Goal: Task Accomplishment & Management: Manage account settings

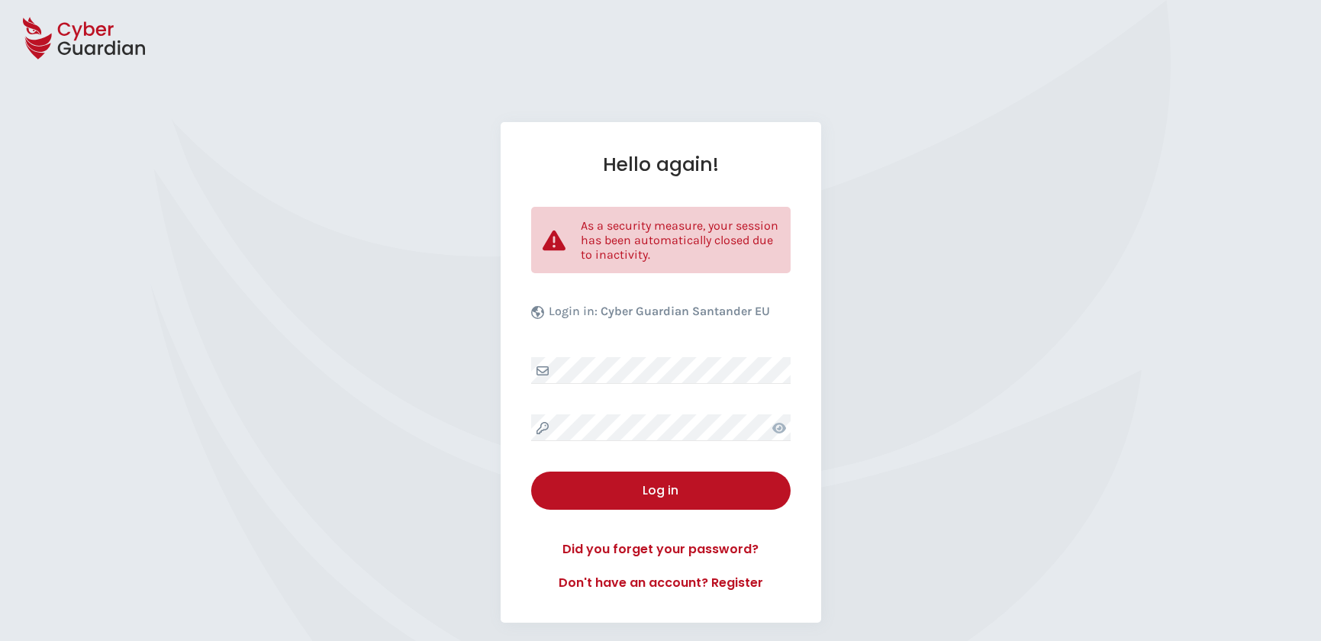
select select "English"
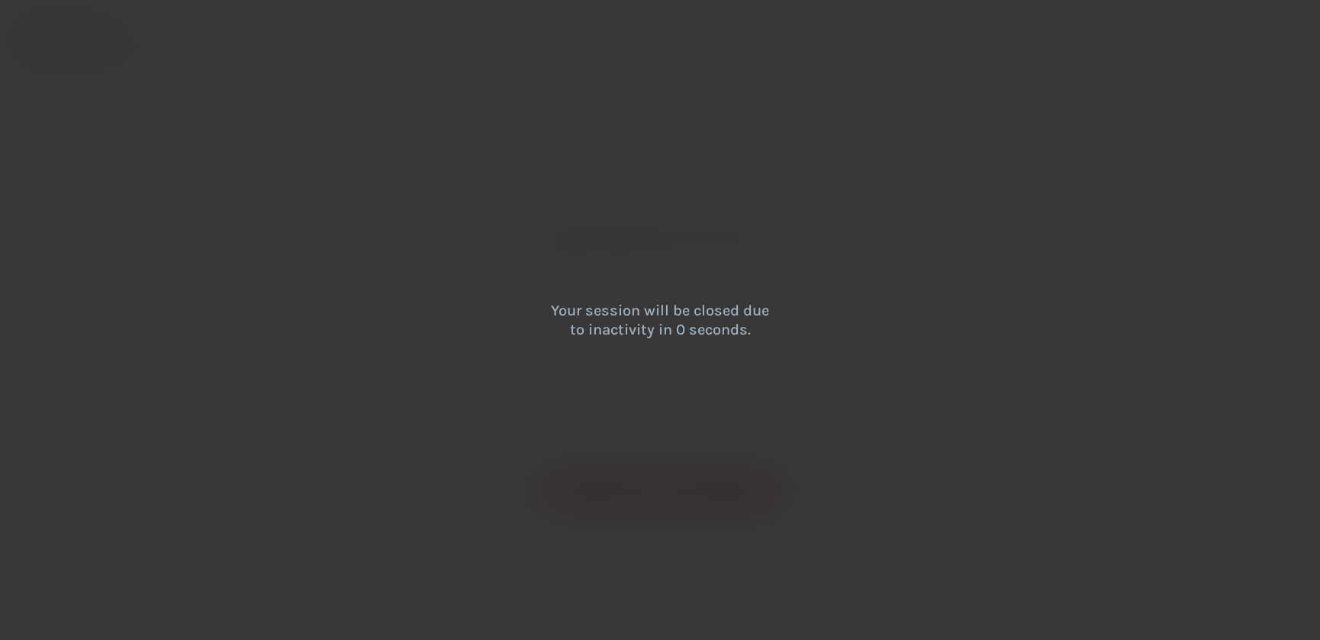
select select "English"
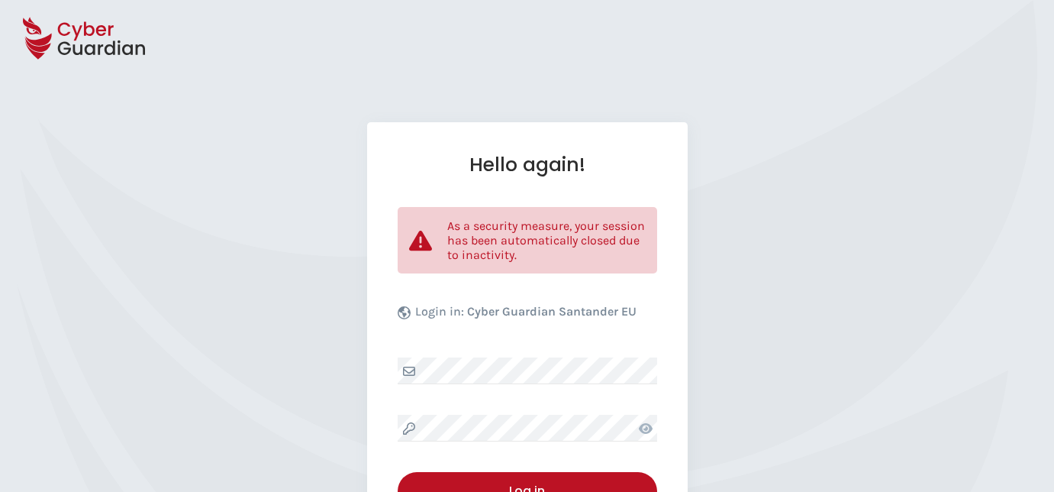
select select "English"
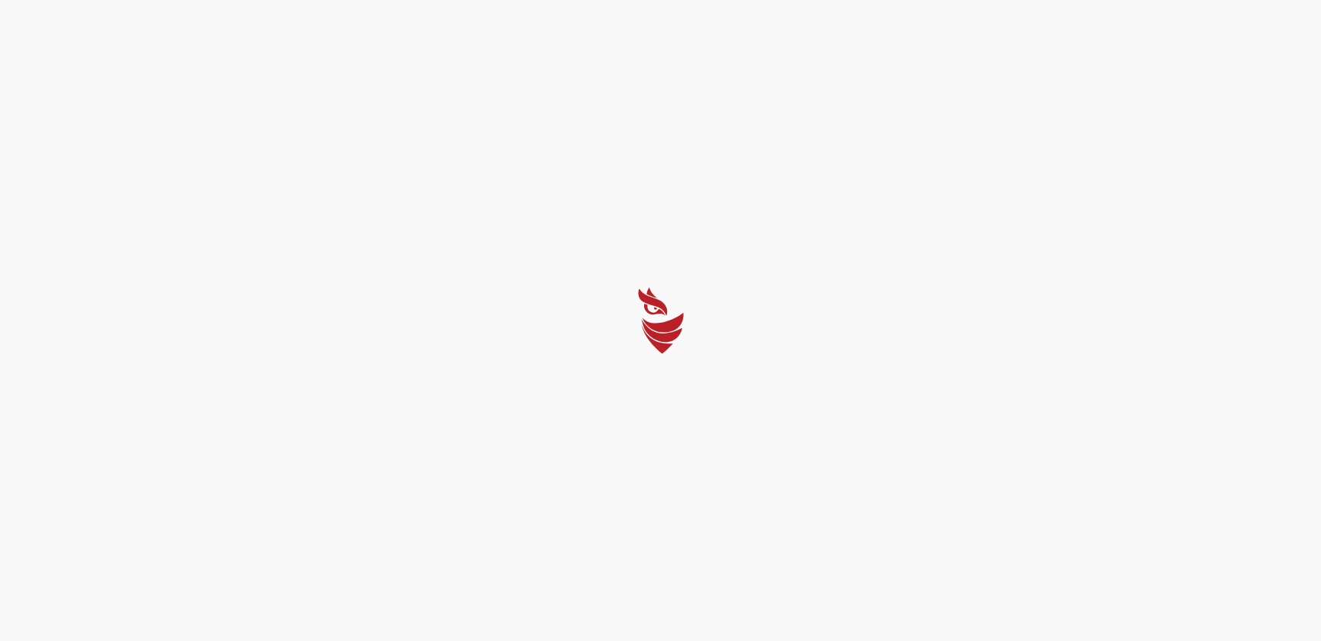
select select "English"
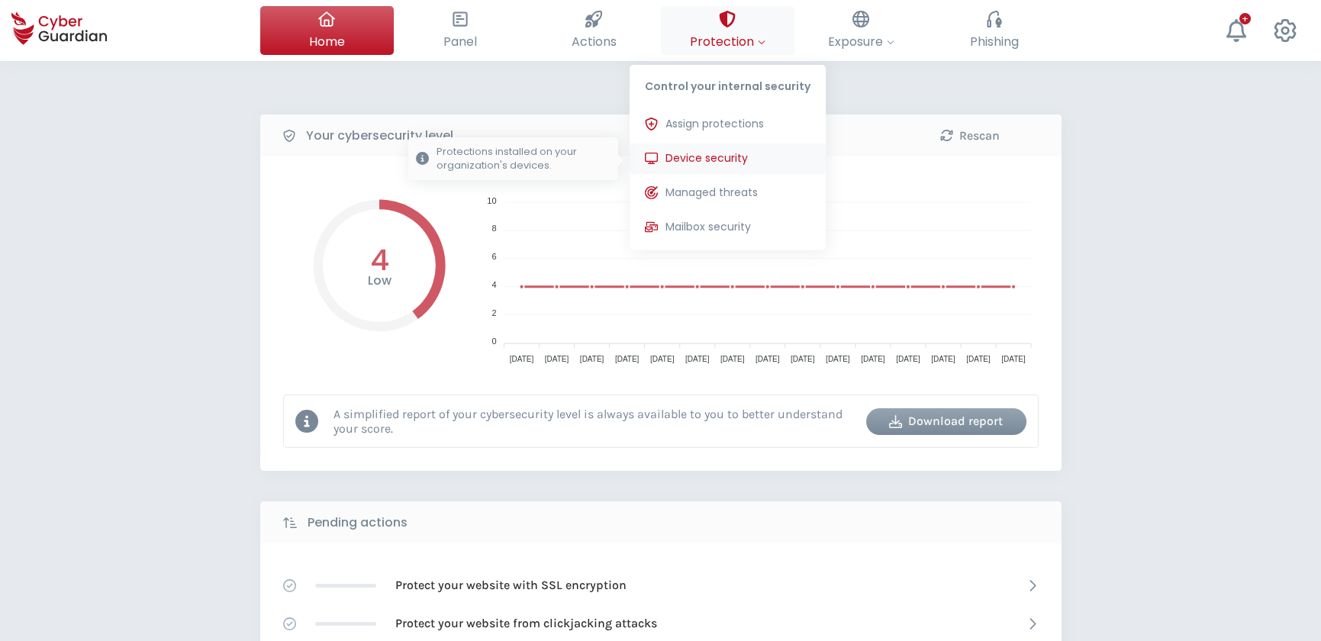
click at [692, 150] on span "Device security" at bounding box center [707, 158] width 82 height 16
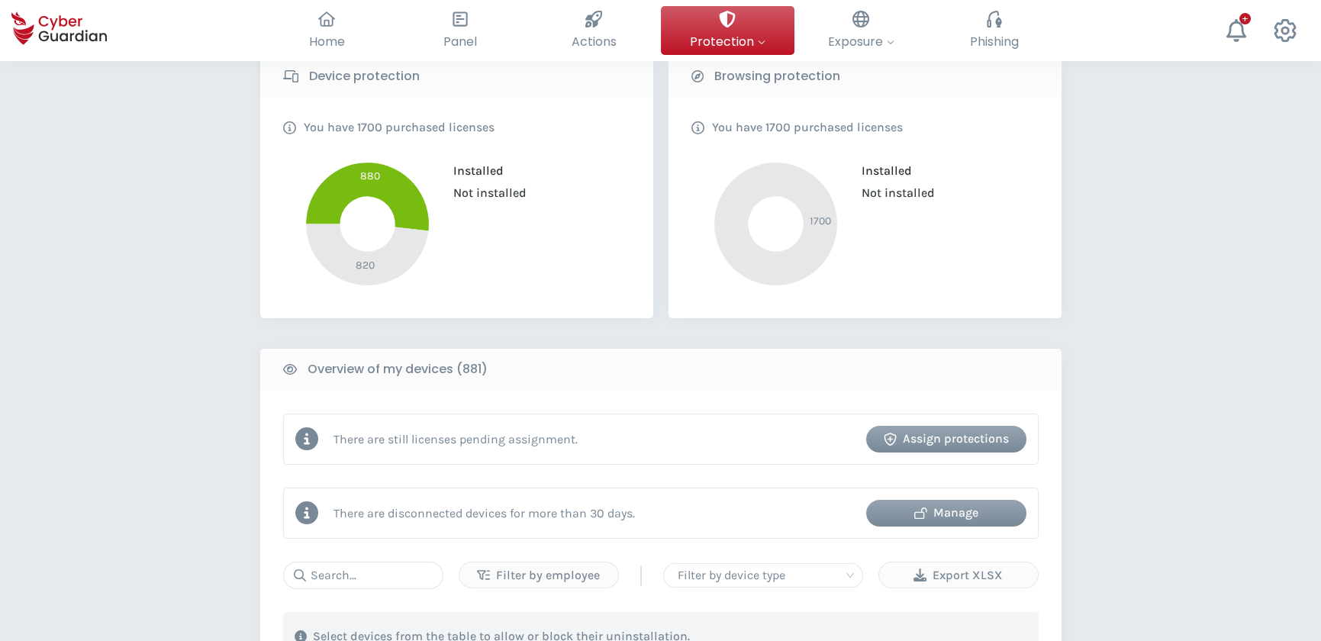
scroll to position [347, 0]
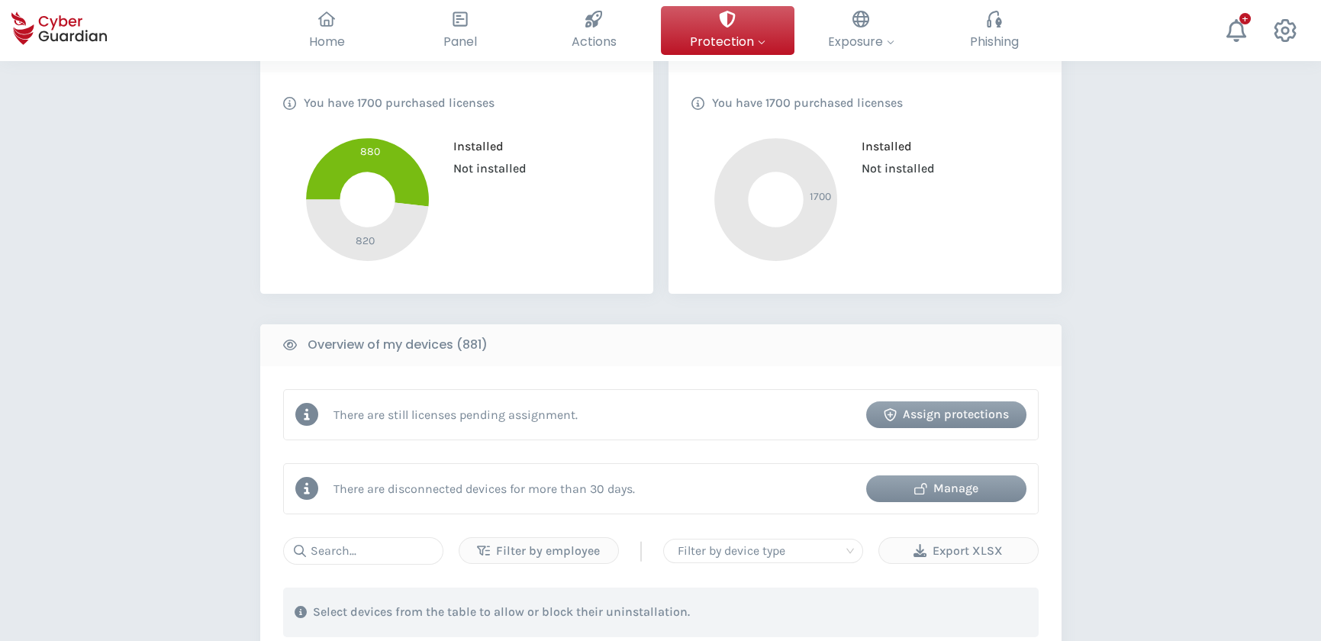
click at [964, 486] on div "Manage" at bounding box center [946, 488] width 137 height 18
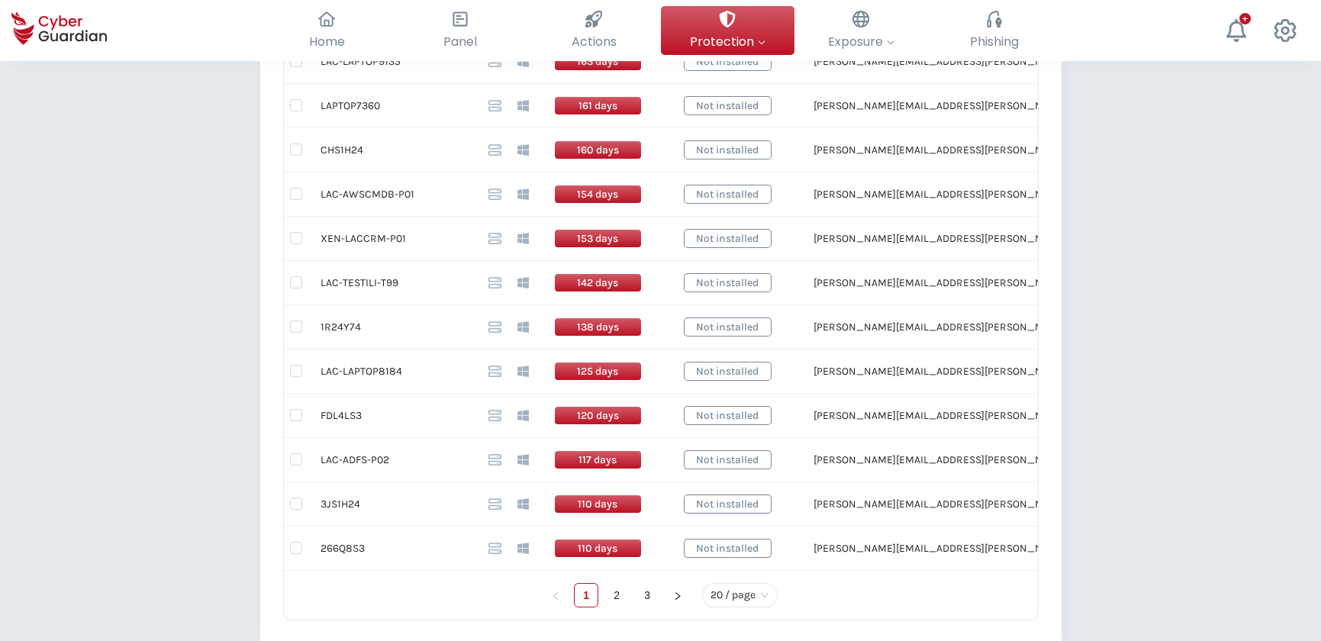
scroll to position [901, 0]
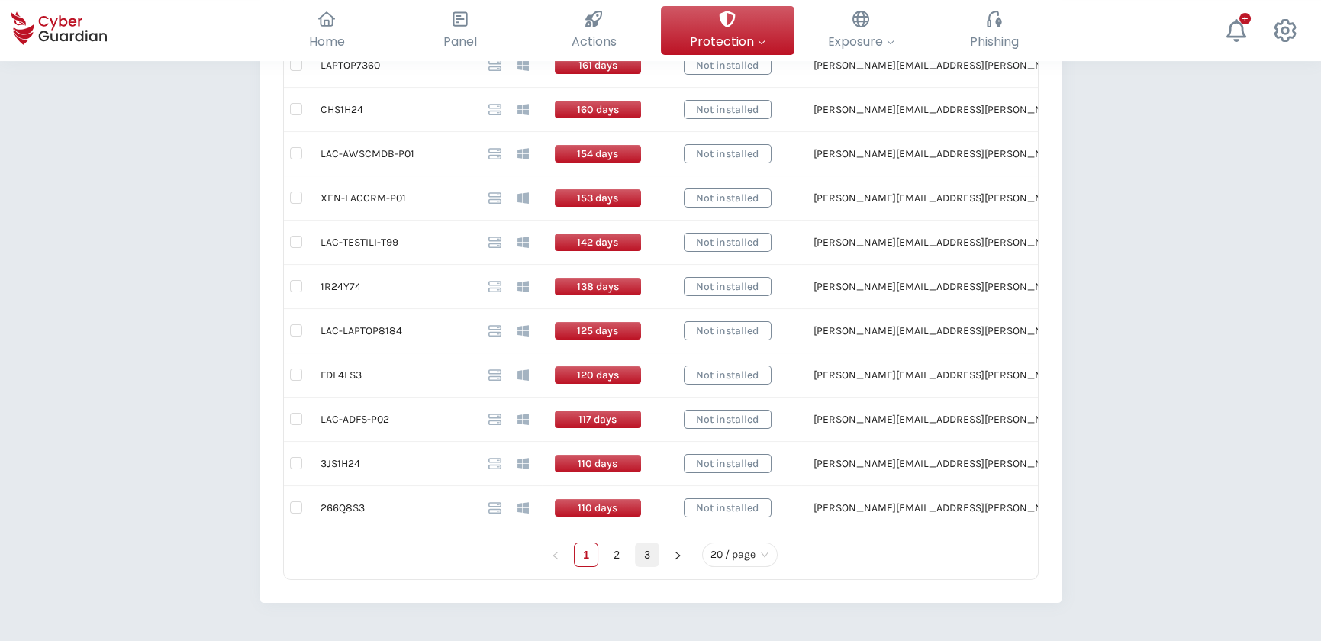
click at [648, 491] on link "3" at bounding box center [647, 554] width 23 height 23
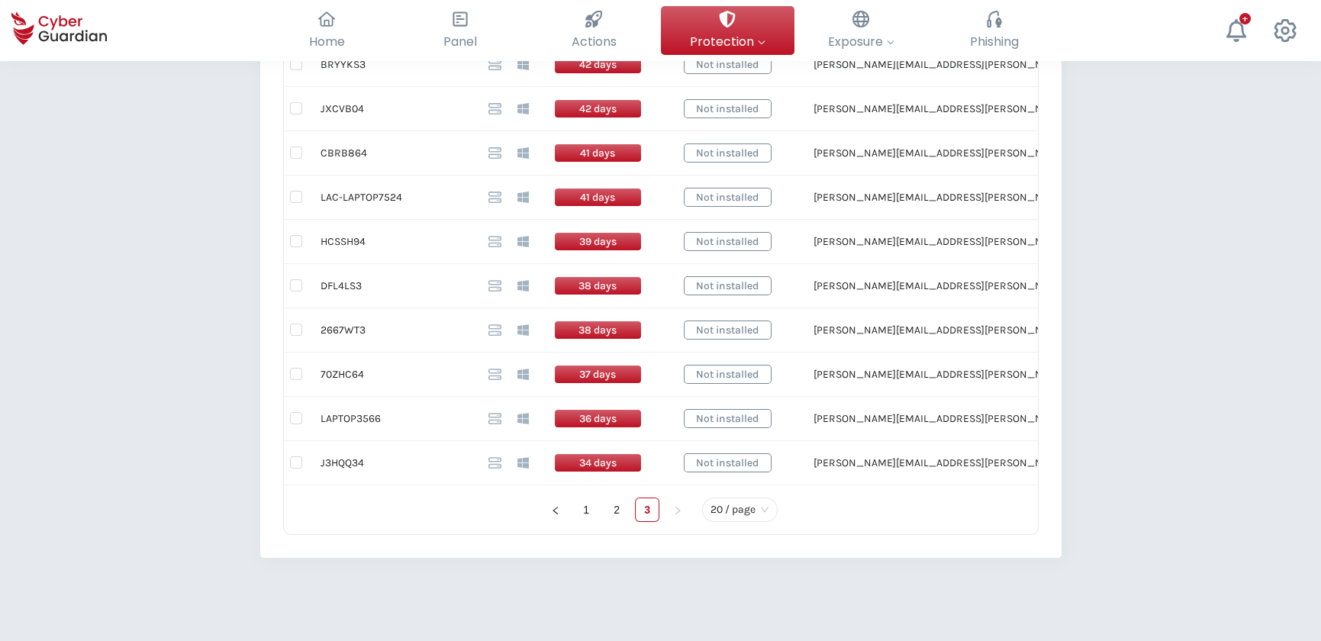
scroll to position [656, 0]
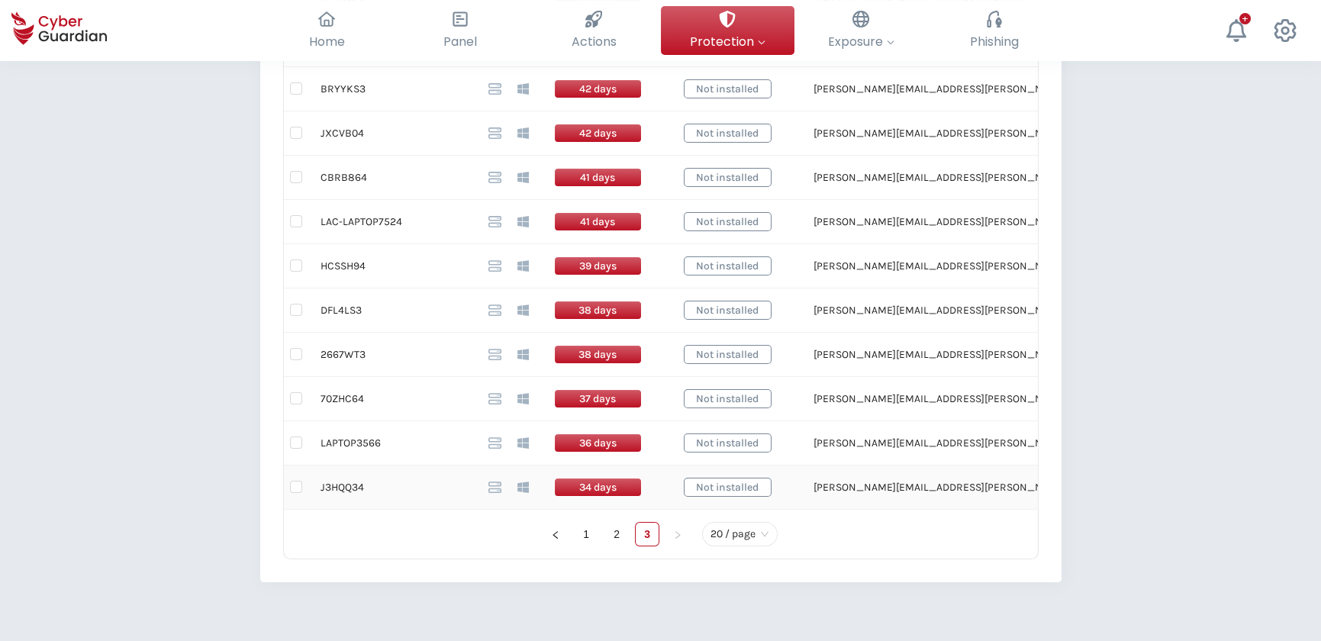
click at [346, 485] on td "J3HQQ34" at bounding box center [392, 488] width 168 height 44
click at [345, 485] on td "J3HQQ34" at bounding box center [392, 488] width 168 height 44
copy td "J3HQQ34"
click at [363, 440] on td "LAPTOP3566" at bounding box center [392, 443] width 168 height 44
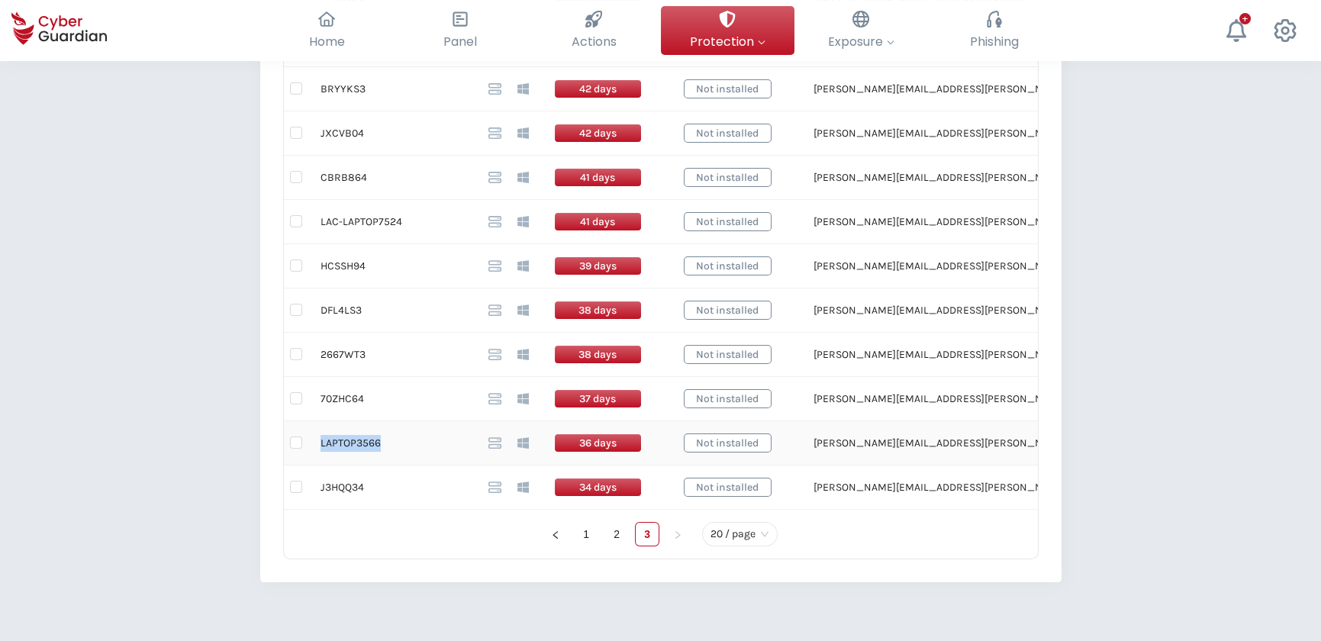
copy td "LAPTOP3566"
click at [347, 396] on td "70ZHC64" at bounding box center [392, 399] width 168 height 44
copy td "70ZHC64"
click at [356, 356] on td "2667WT3" at bounding box center [392, 355] width 168 height 44
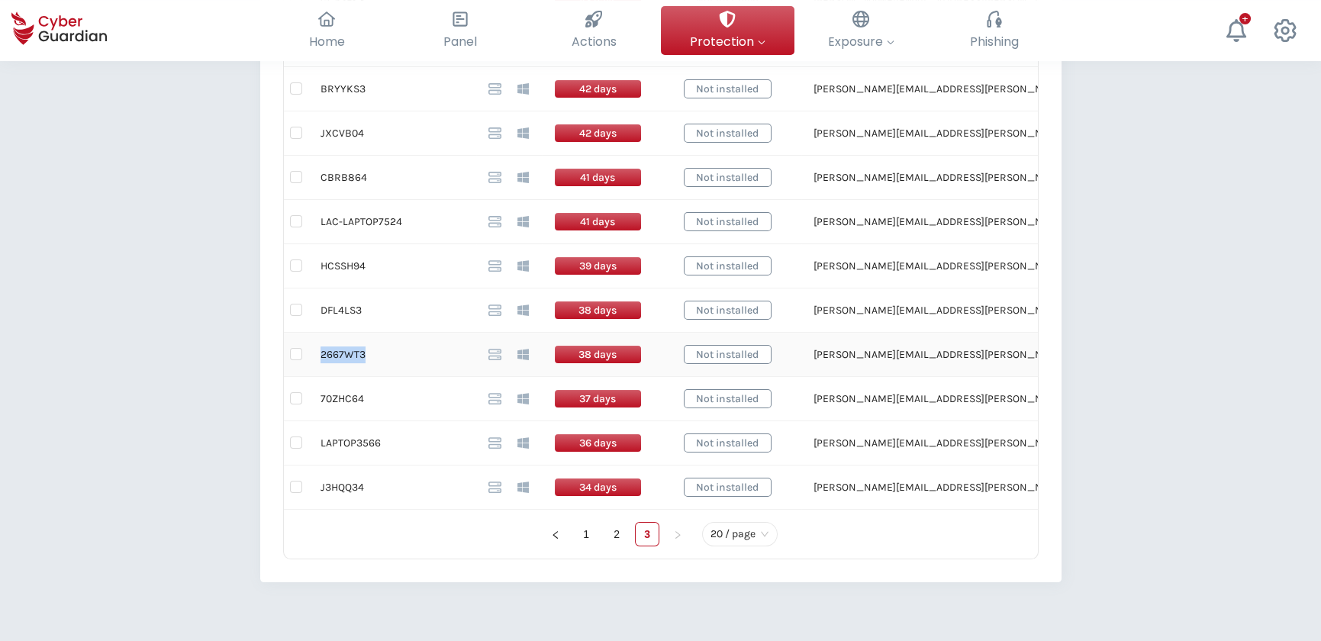
click at [356, 356] on td "2667WT3" at bounding box center [392, 355] width 168 height 44
copy td "2667WT3"
click at [354, 309] on td "DFL4LS3" at bounding box center [392, 311] width 168 height 44
copy td "DFL4LS3"
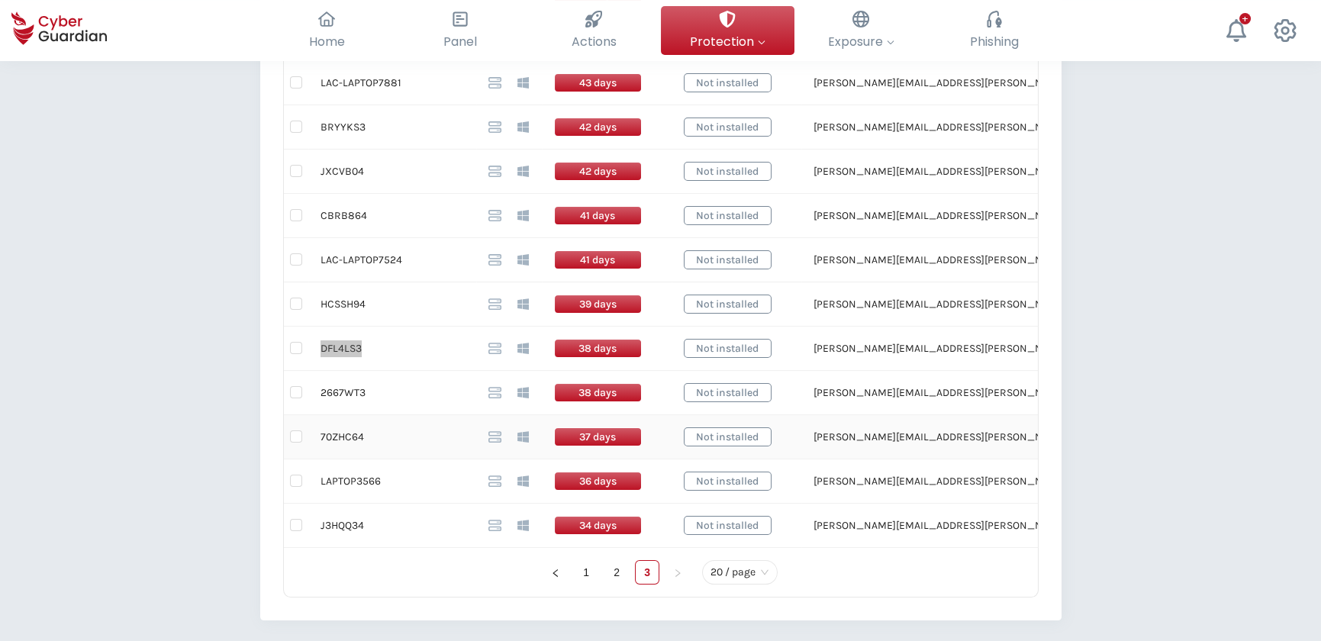
scroll to position [588, 0]
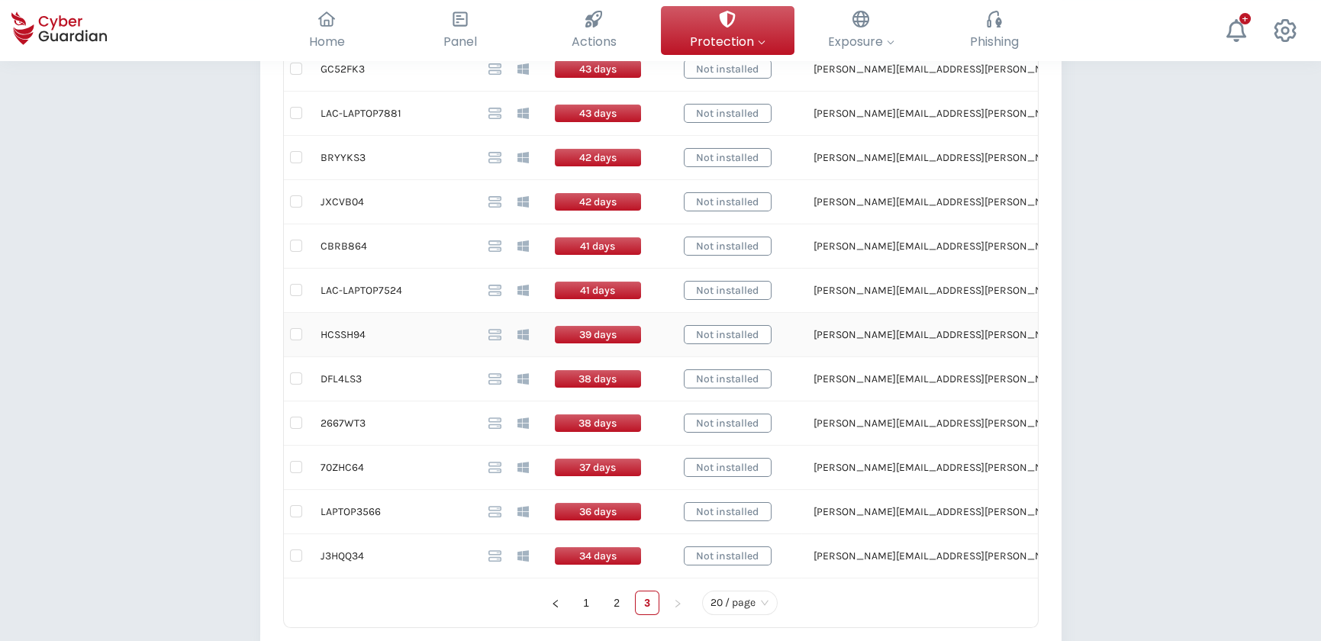
click at [343, 331] on td "HCSSH94" at bounding box center [392, 335] width 168 height 44
copy td "HCSSH94"
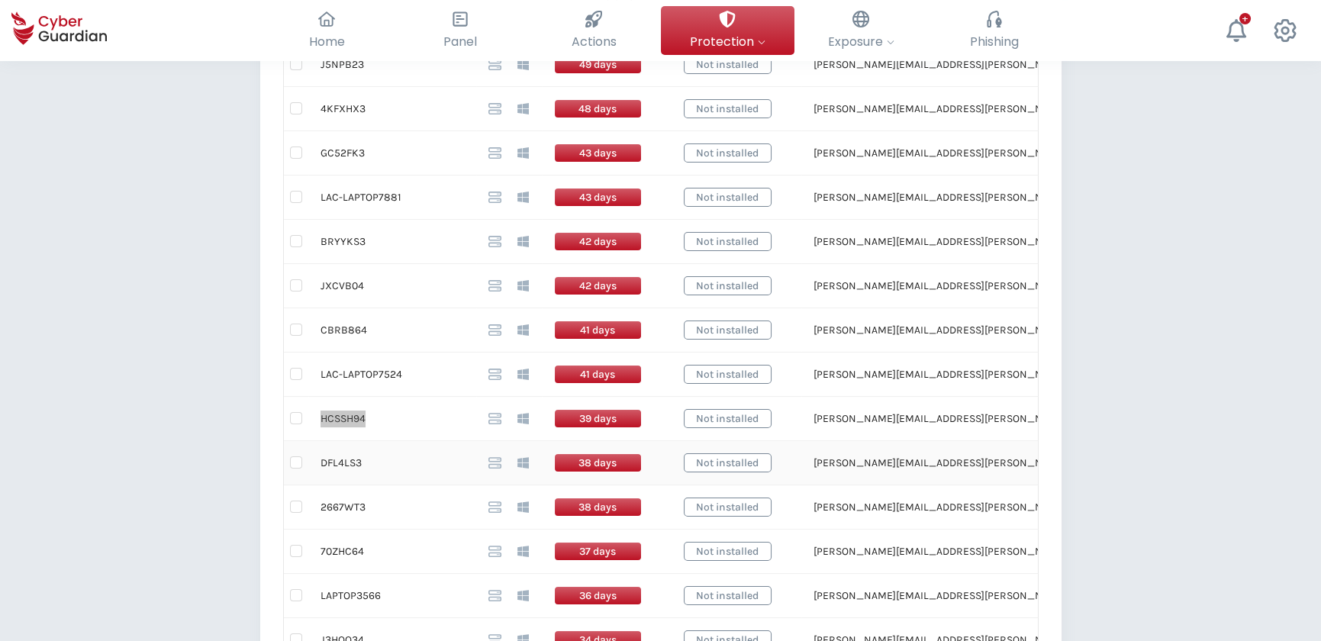
scroll to position [449, 0]
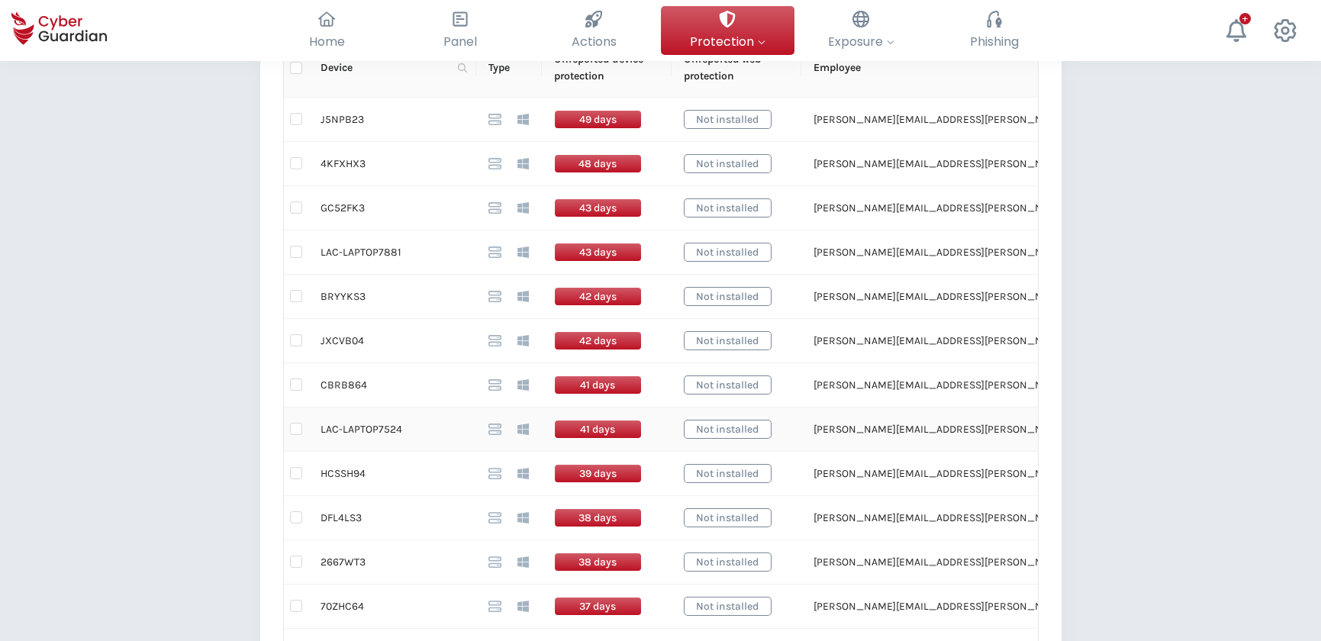
click at [366, 426] on td "LAC-LAPTOP7524" at bounding box center [392, 430] width 168 height 44
click at [367, 426] on td "LAC-LAPTOP7524" at bounding box center [392, 430] width 168 height 44
copy tr "LAC-LAPTOP7524"
click at [343, 382] on td "CBRB864" at bounding box center [392, 385] width 168 height 44
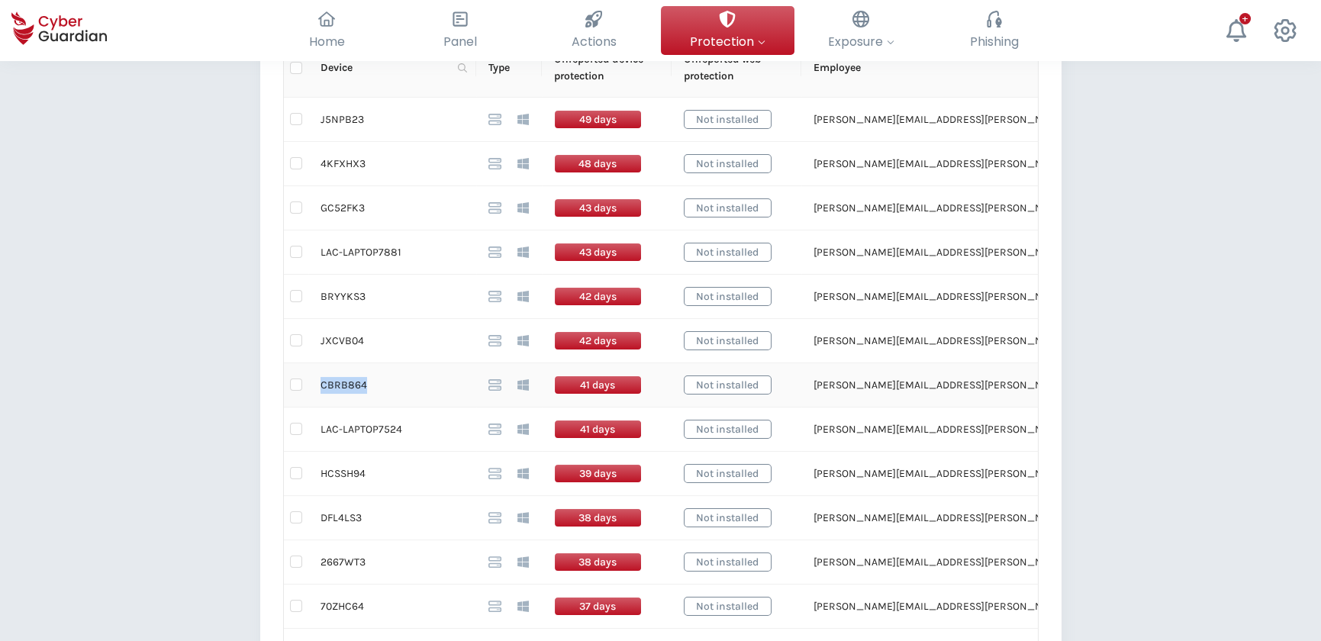
click at [343, 382] on td "CBRB864" at bounding box center [392, 385] width 168 height 44
copy td "CBRB864"
click at [334, 343] on td "JXCVB04" at bounding box center [392, 341] width 168 height 44
copy td "JXCVB04"
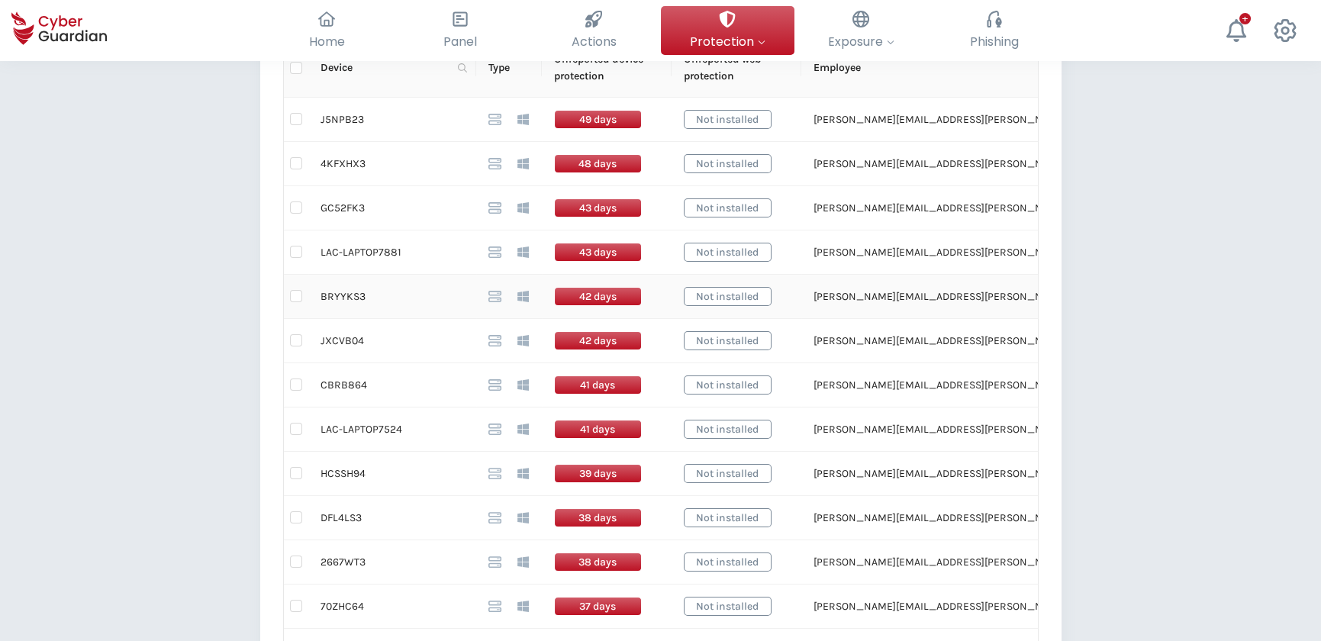
click at [337, 298] on td "BRYYKS3" at bounding box center [392, 297] width 168 height 44
copy td "BRYYKS3"
click at [363, 251] on td "LAC-LAPTOP7881" at bounding box center [392, 253] width 168 height 44
click at [364, 250] on td "LAC-LAPTOP7881" at bounding box center [392, 253] width 168 height 44
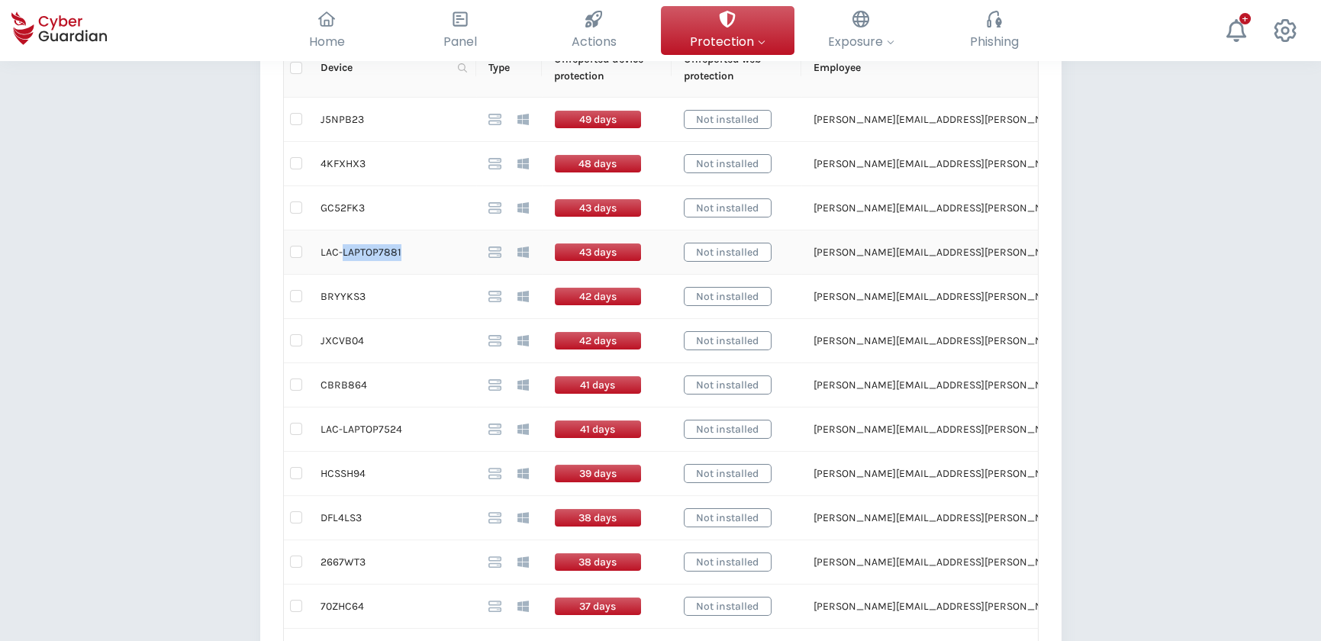
click at [368, 250] on td "LAC-LAPTOP7881" at bounding box center [392, 253] width 168 height 44
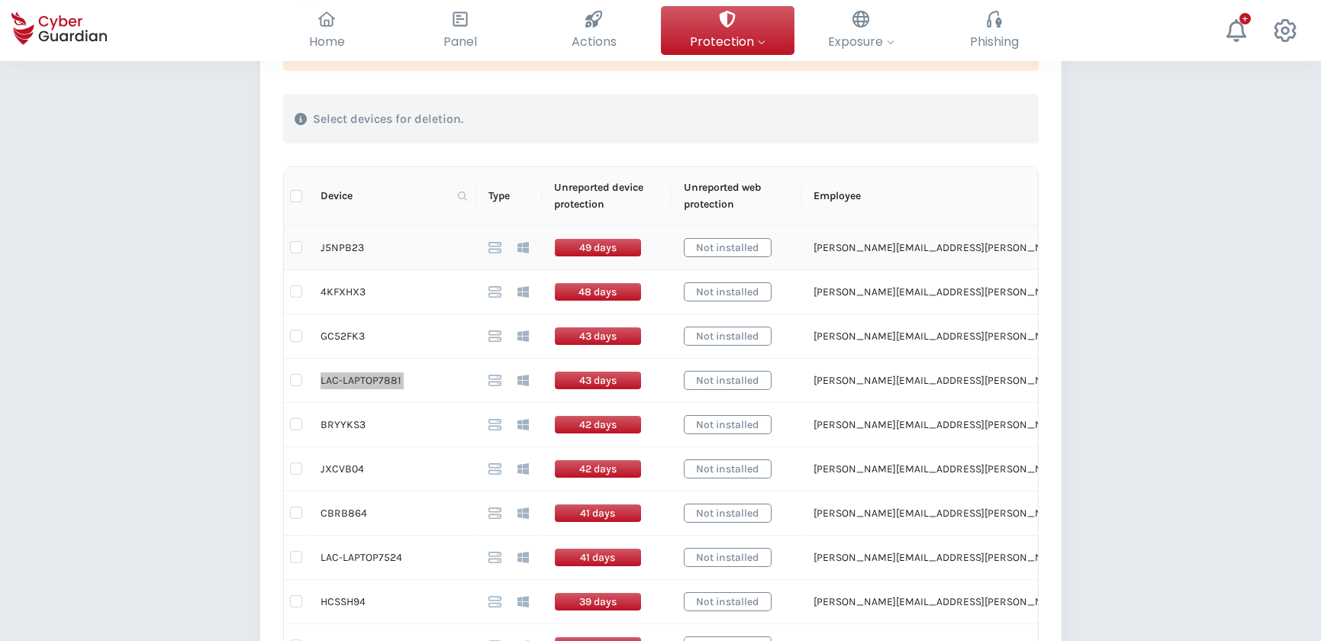
scroll to position [310, 0]
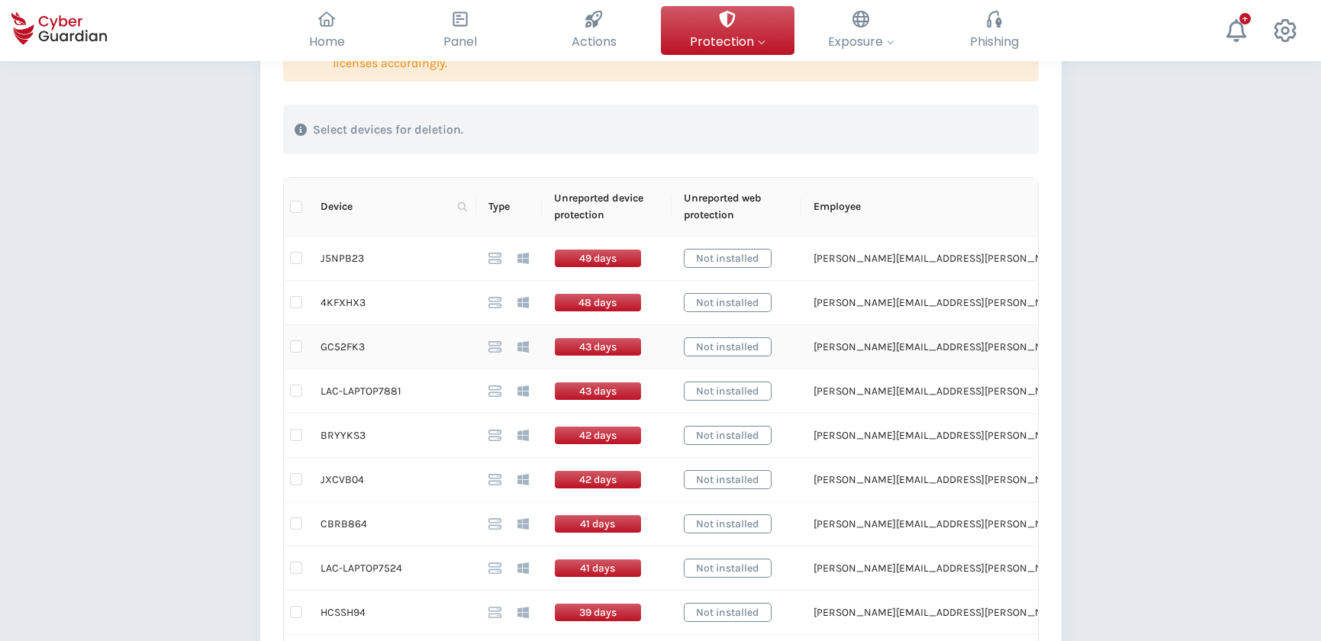
click at [345, 345] on td "GC52FK3" at bounding box center [392, 347] width 168 height 44
click at [349, 301] on td "4KFXHX3" at bounding box center [392, 303] width 168 height 44
click at [350, 258] on td "J5NPB23" at bounding box center [392, 259] width 168 height 44
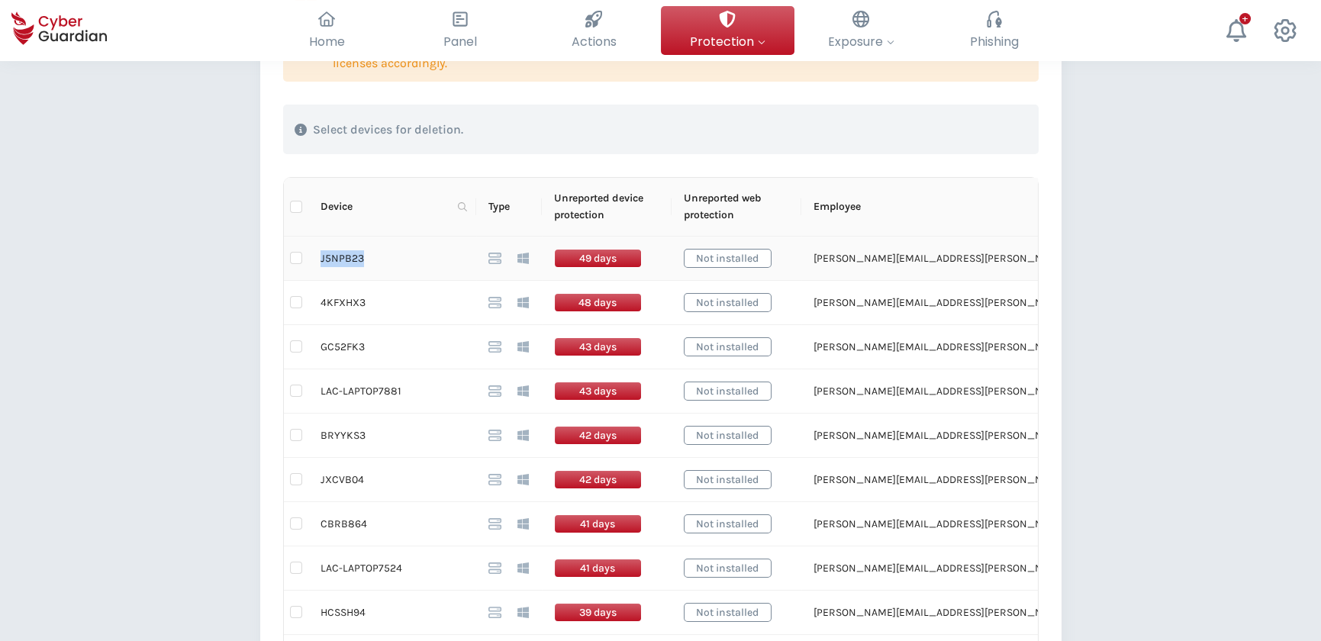
click at [350, 258] on td "J5NPB23" at bounding box center [392, 259] width 168 height 44
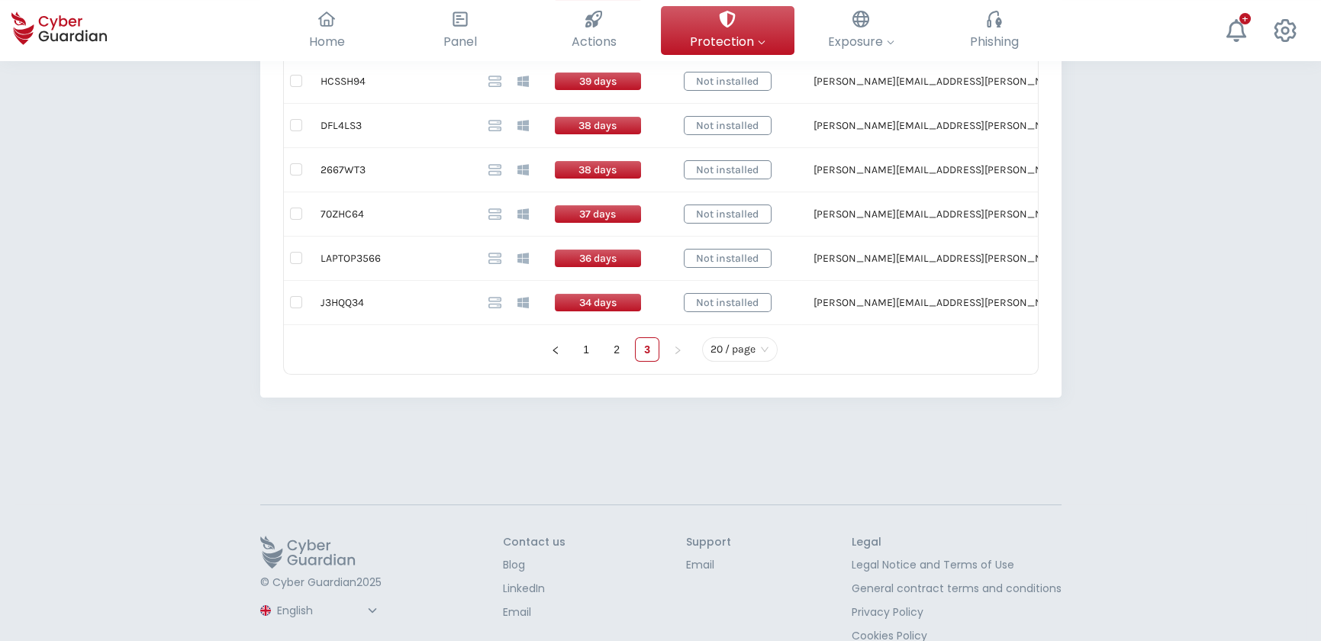
scroll to position [865, 0]
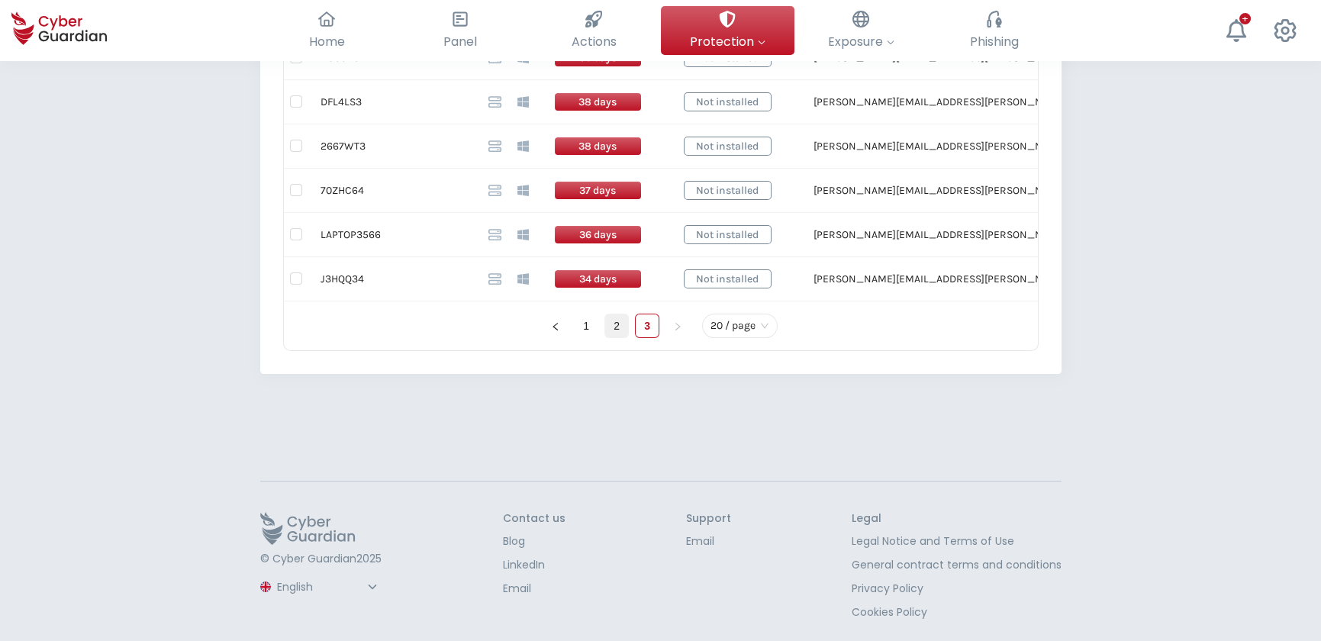
click at [615, 327] on link "2" at bounding box center [616, 325] width 23 height 23
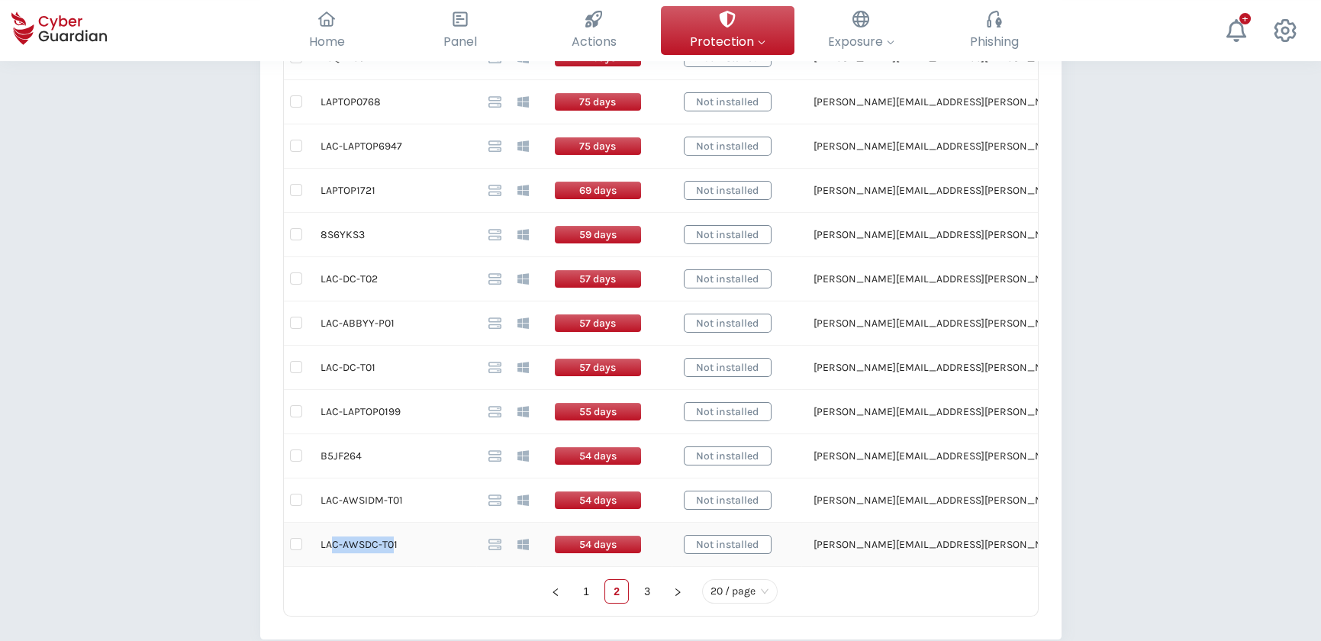
drag, startPoint x: 392, startPoint y: 542, endPoint x: 332, endPoint y: 538, distance: 60.4
click at [332, 491] on td "LAC-AWSDC-T01" at bounding box center [392, 545] width 168 height 44
drag, startPoint x: 332, startPoint y: 538, endPoint x: 366, endPoint y: 588, distance: 59.9
click at [366, 491] on ul "1 2 3 20 / page" at bounding box center [661, 591] width 754 height 24
click at [350, 452] on td "B5JF264" at bounding box center [392, 456] width 168 height 44
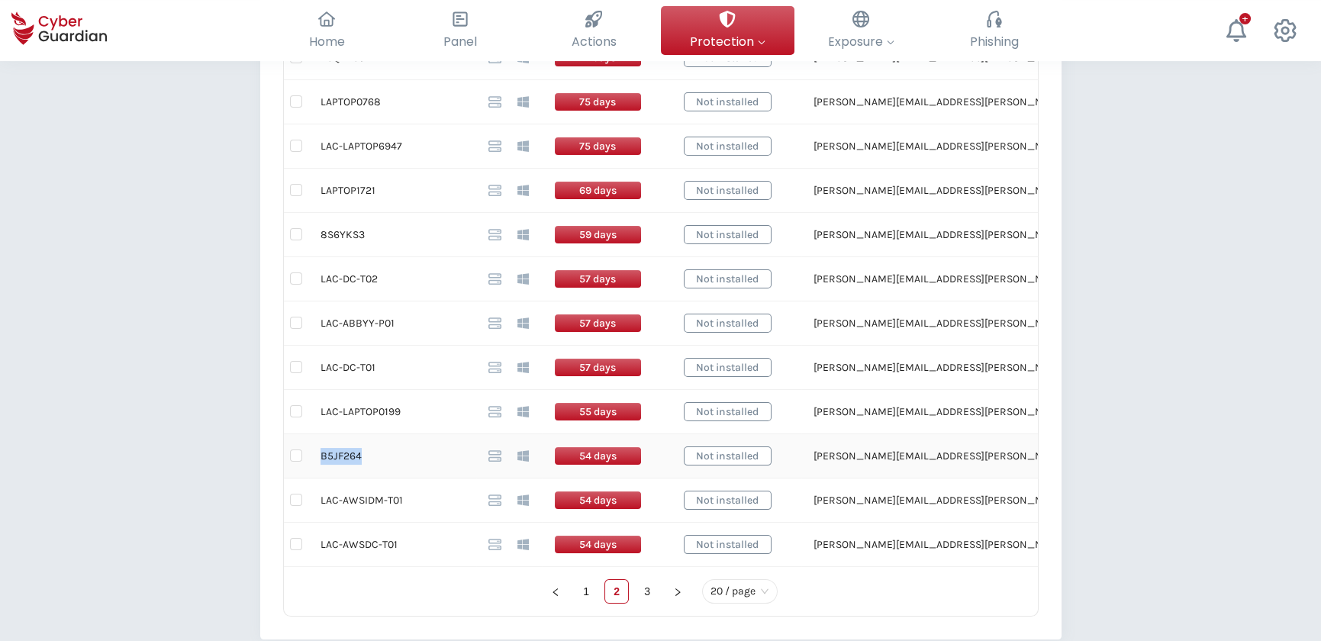
click at [350, 452] on td "B5JF264" at bounding box center [392, 456] width 168 height 44
drag, startPoint x: 401, startPoint y: 412, endPoint x: 321, endPoint y: 404, distance: 81.3
click at [321, 404] on td "LAC-LAPTOP0199" at bounding box center [392, 412] width 168 height 44
click at [341, 233] on td "8S6YKS3" at bounding box center [392, 235] width 168 height 44
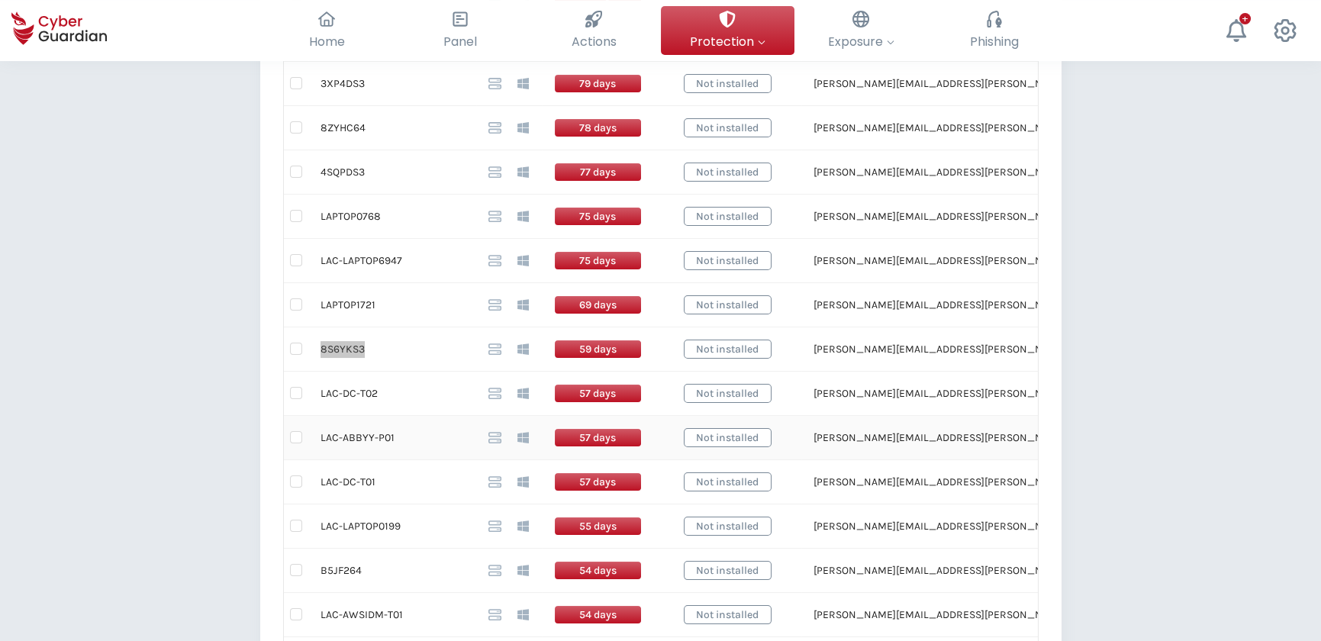
scroll to position [726, 0]
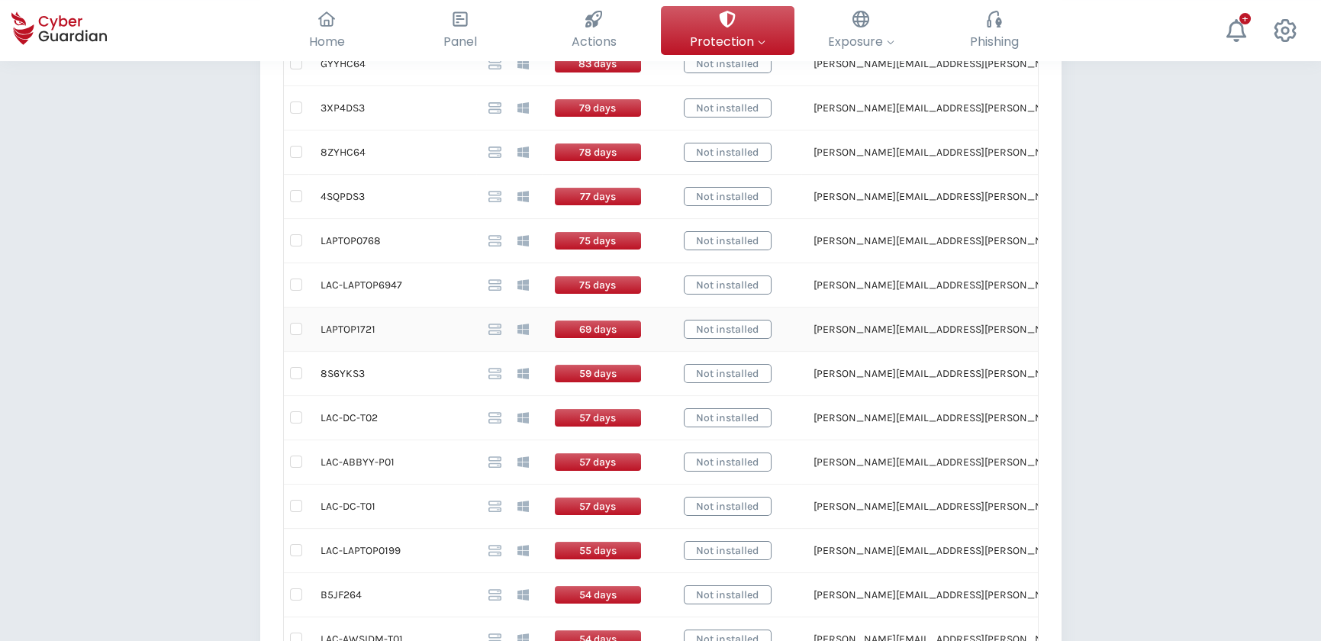
click at [356, 327] on td "LAPTOP1721" at bounding box center [392, 330] width 168 height 44
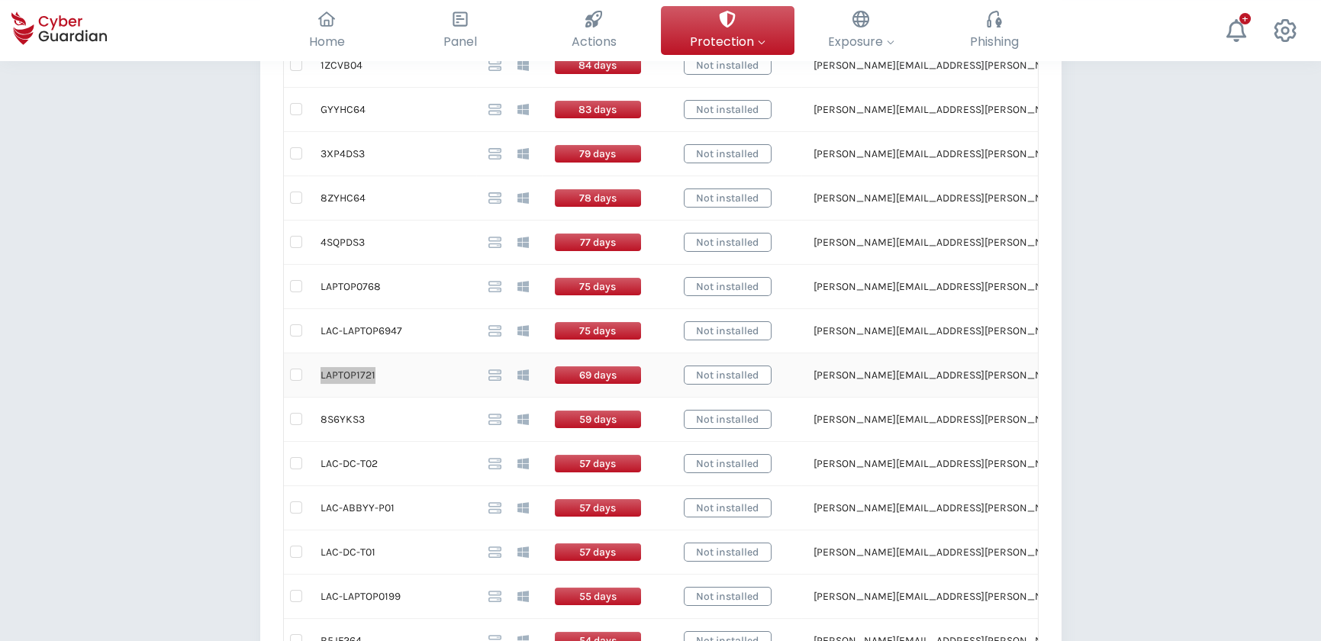
scroll to position [656, 0]
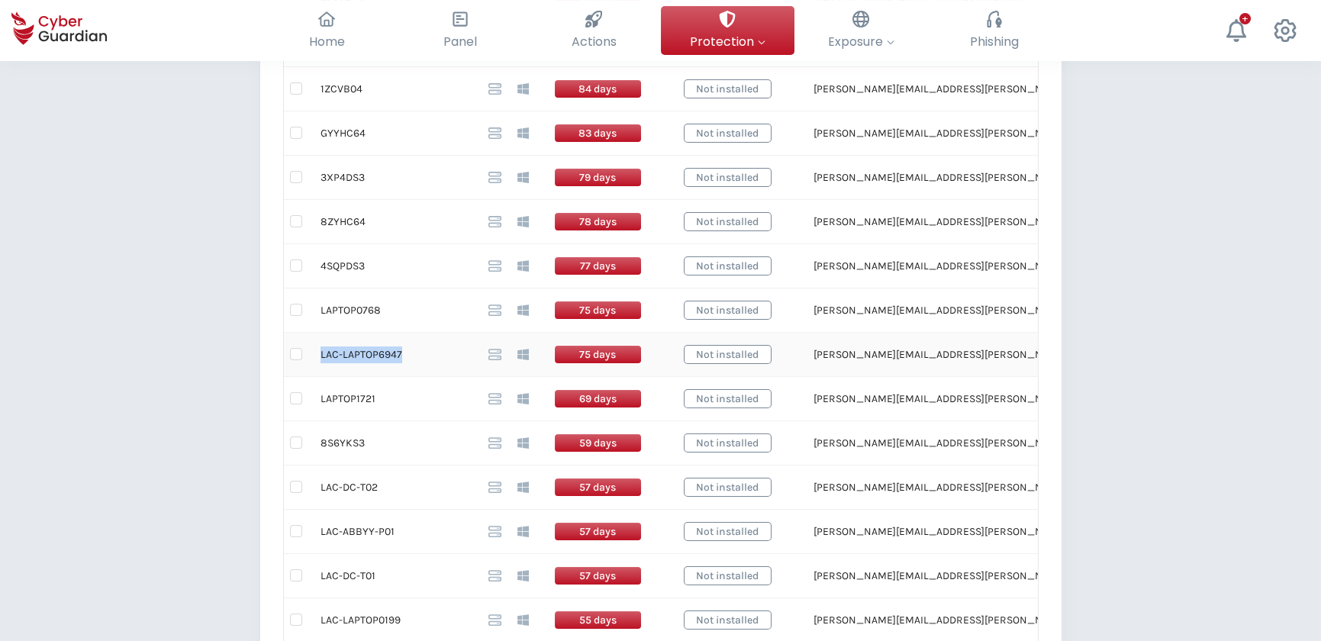
drag, startPoint x: 399, startPoint y: 347, endPoint x: 322, endPoint y: 350, distance: 77.1
click at [322, 350] on td "LAC-LAPTOP6947" at bounding box center [392, 355] width 168 height 44
drag, startPoint x: 322, startPoint y: 350, endPoint x: 361, endPoint y: 355, distance: 39.3
click at [361, 355] on td "LAC-LAPTOP6947" at bounding box center [392, 355] width 168 height 44
drag, startPoint x: 401, startPoint y: 350, endPoint x: 318, endPoint y: 356, distance: 82.6
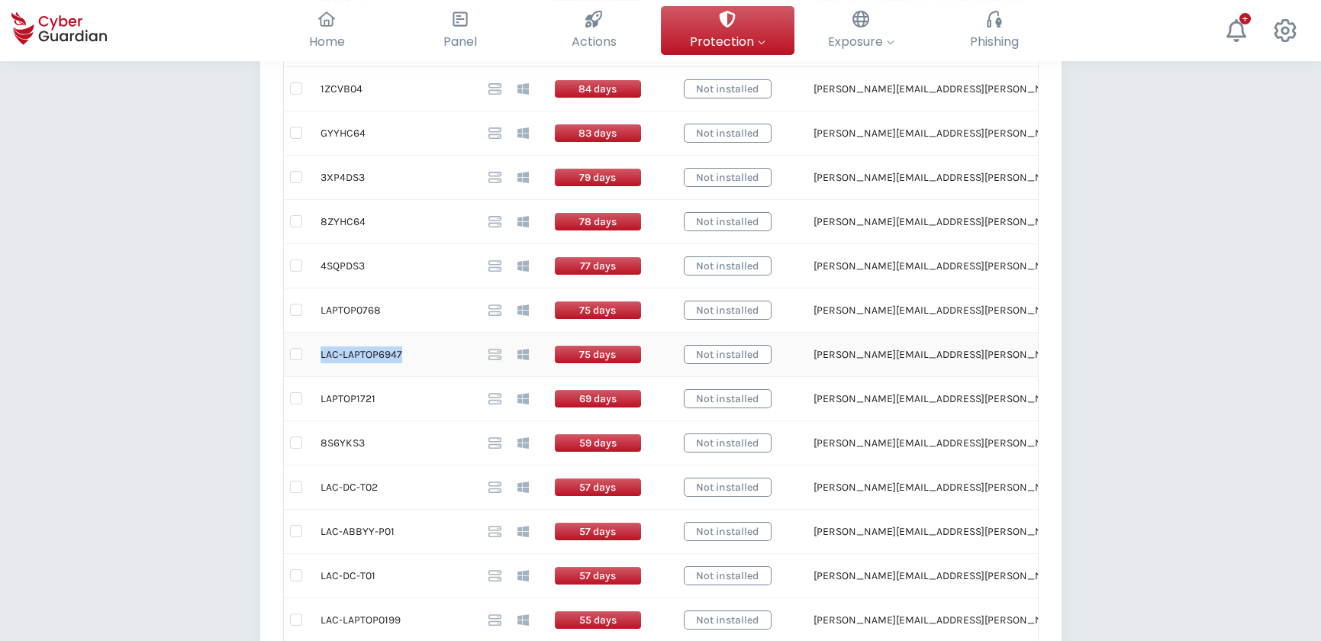
click at [318, 356] on td "LAC-LAPTOP6947" at bounding box center [392, 355] width 168 height 44
click at [346, 308] on td "LAPTOP0768" at bounding box center [392, 311] width 168 height 44
click at [347, 262] on td "4SQPDS3" at bounding box center [392, 266] width 168 height 44
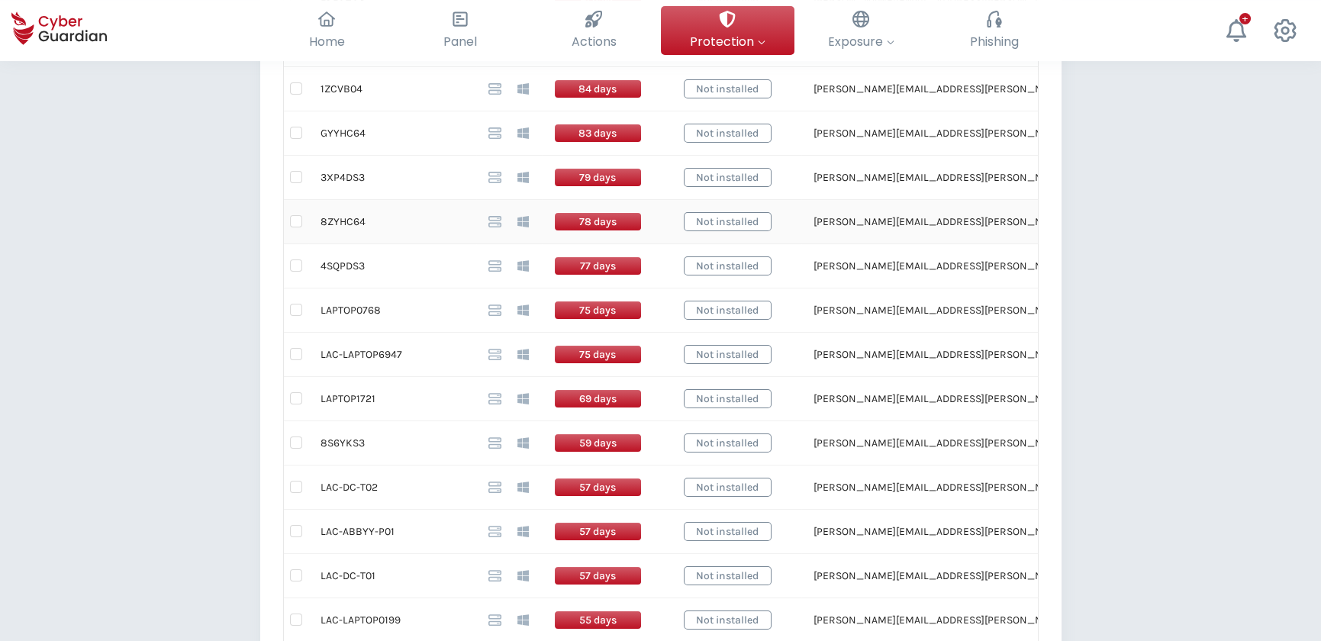
click at [342, 218] on td "8ZYHC64" at bounding box center [392, 222] width 168 height 44
click at [343, 218] on td "8ZYHC64" at bounding box center [392, 222] width 168 height 44
click at [342, 217] on td "8ZYHC64" at bounding box center [392, 222] width 168 height 44
click at [345, 174] on td "3XP4DS3" at bounding box center [392, 178] width 168 height 44
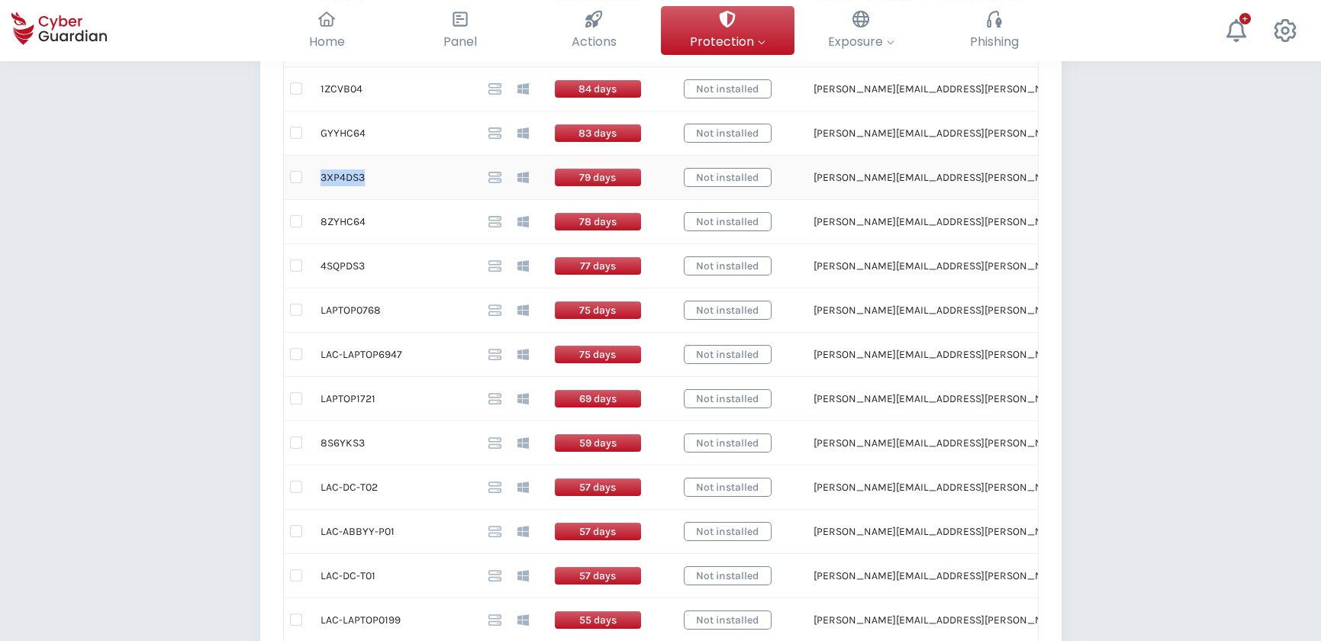
click at [345, 174] on td "3XP4DS3" at bounding box center [392, 178] width 168 height 44
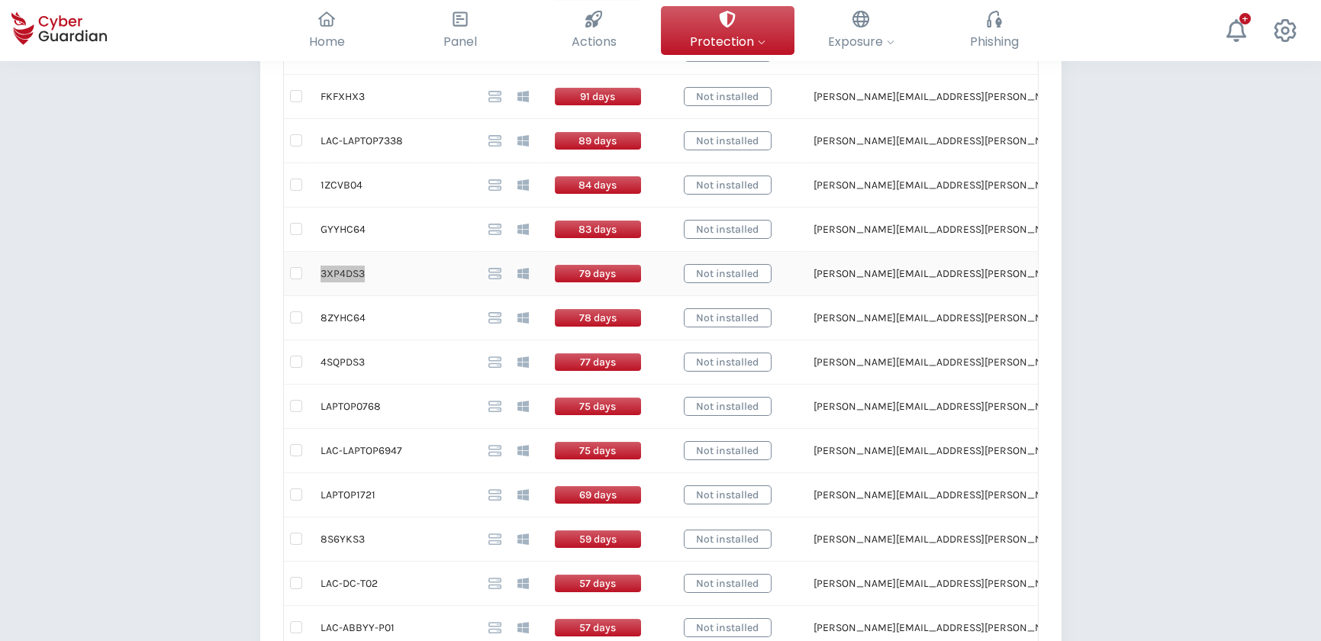
scroll to position [518, 0]
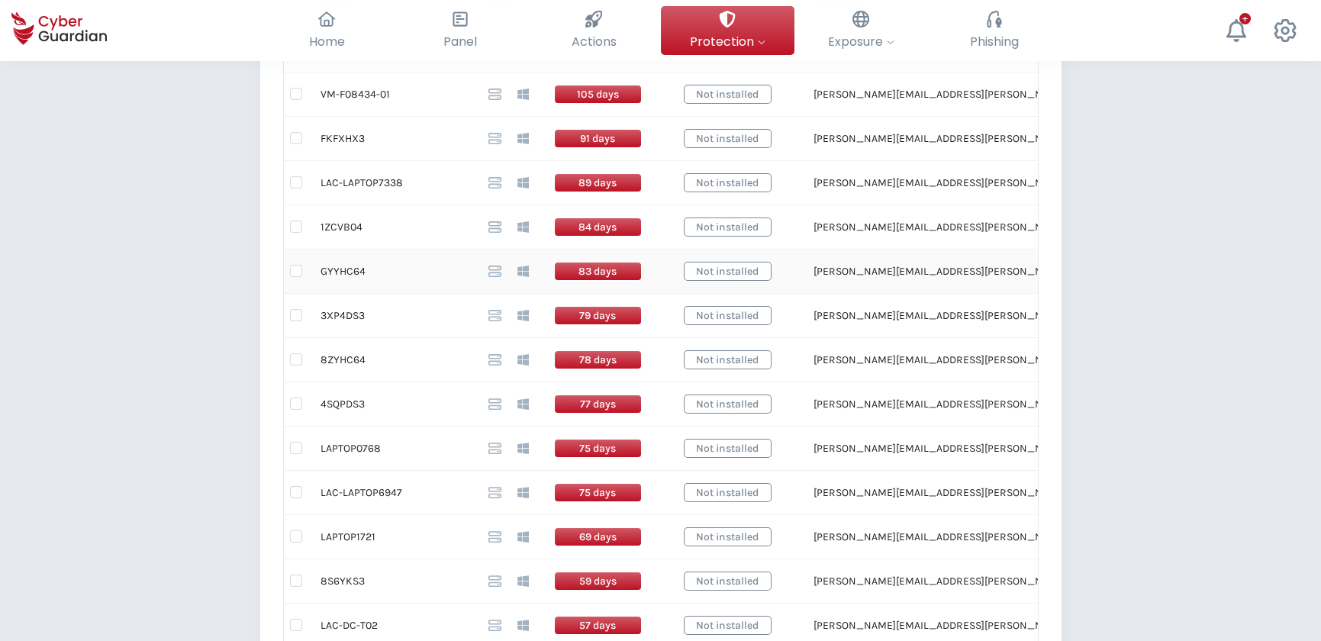
click at [338, 267] on td "GYYHC64" at bounding box center [392, 272] width 168 height 44
click at [344, 224] on td "1ZCVB04" at bounding box center [392, 227] width 168 height 44
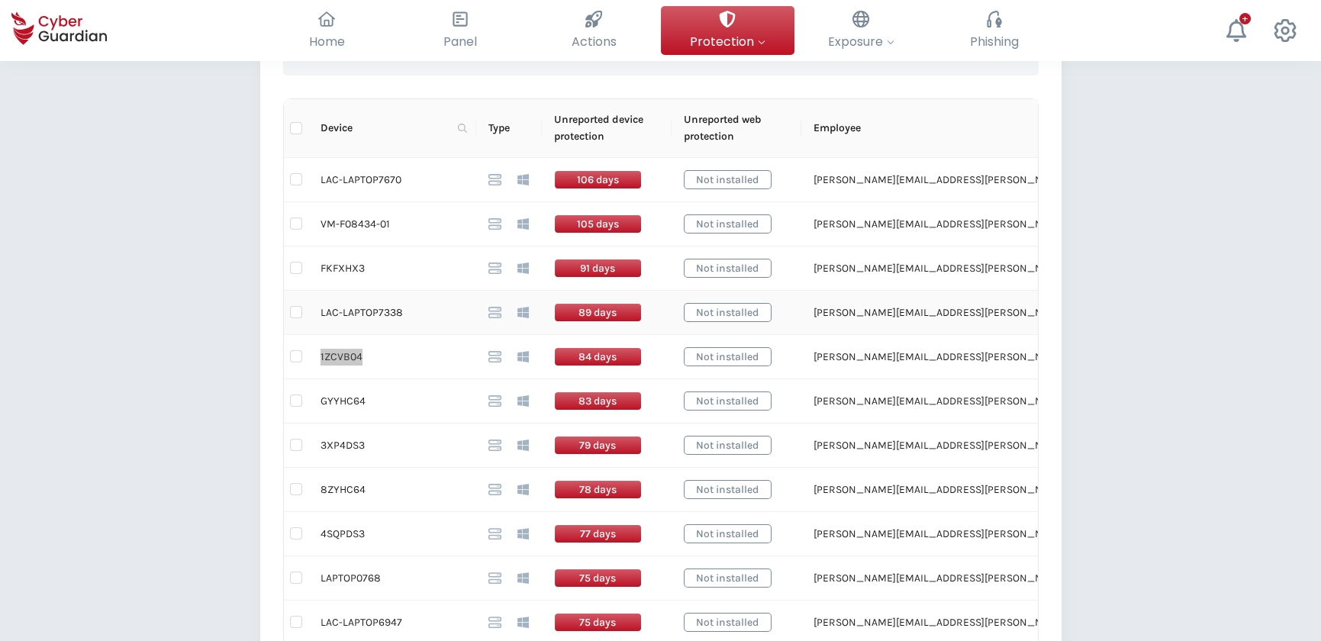
scroll to position [379, 0]
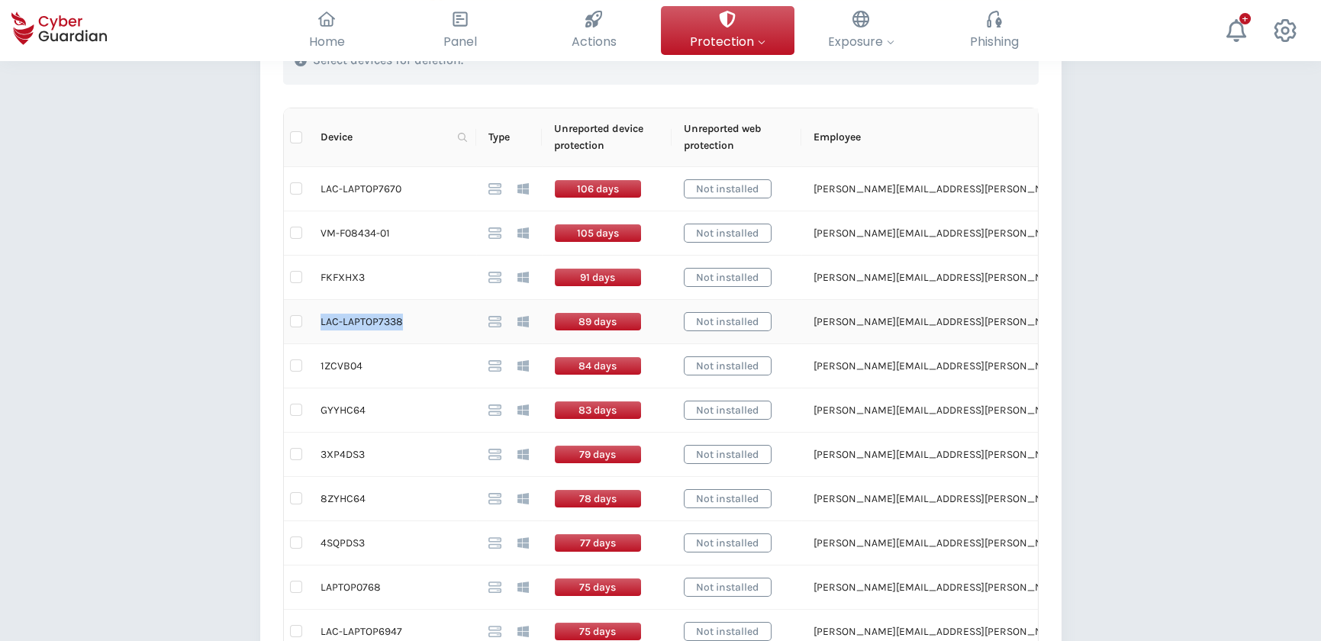
drag, startPoint x: 321, startPoint y: 321, endPoint x: 399, endPoint y: 321, distance: 78.6
click at [399, 321] on td "LAC-LAPTOP7338" at bounding box center [392, 322] width 168 height 44
click at [348, 272] on td "FKFXHX3" at bounding box center [392, 278] width 168 height 44
drag, startPoint x: 389, startPoint y: 230, endPoint x: 321, endPoint y: 229, distance: 67.9
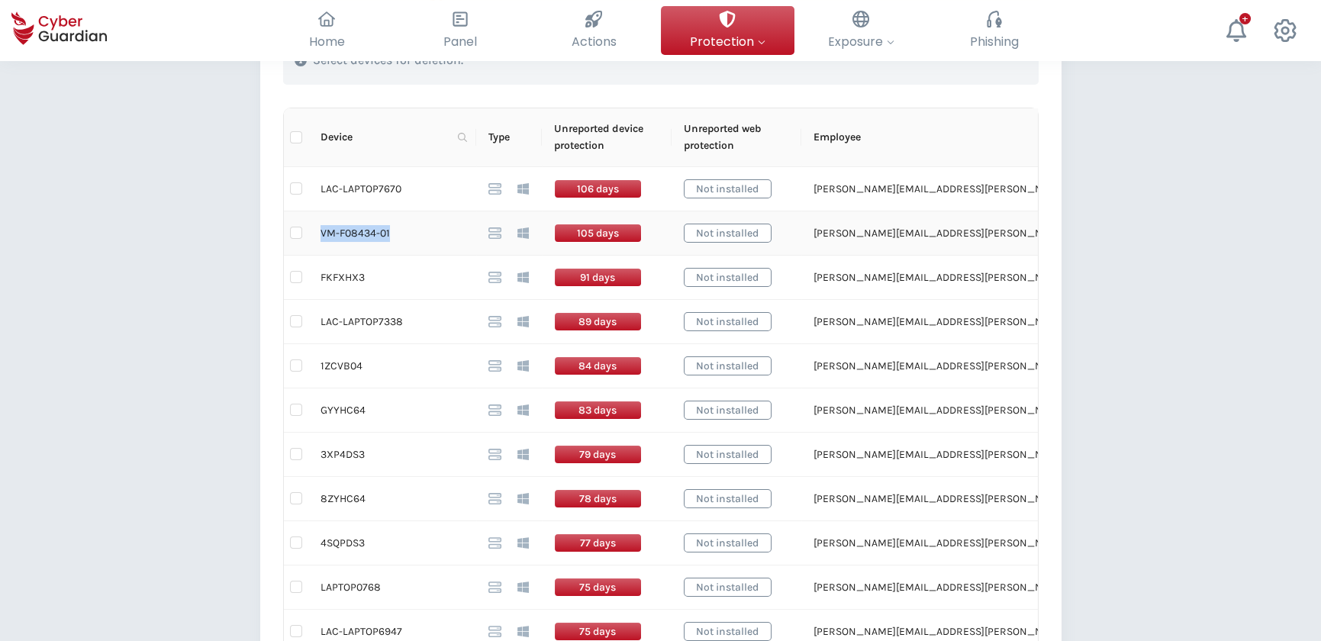
click at [321, 229] on td "VM-F08434-01" at bounding box center [392, 233] width 168 height 44
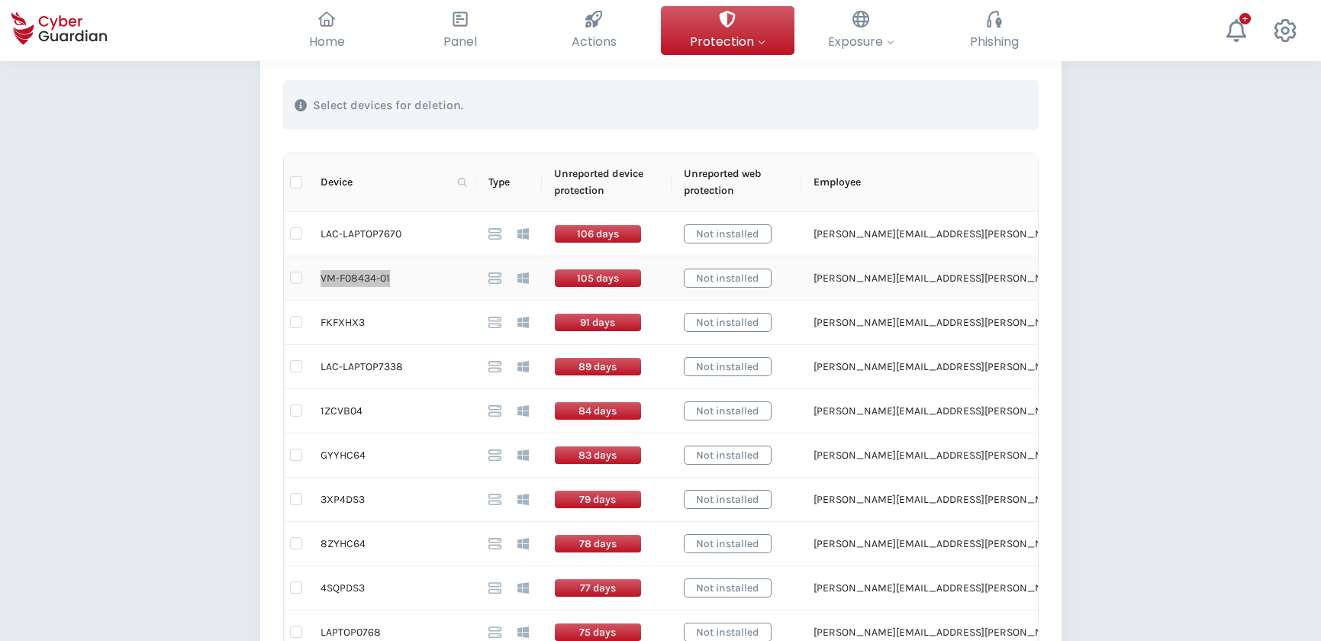
scroll to position [310, 0]
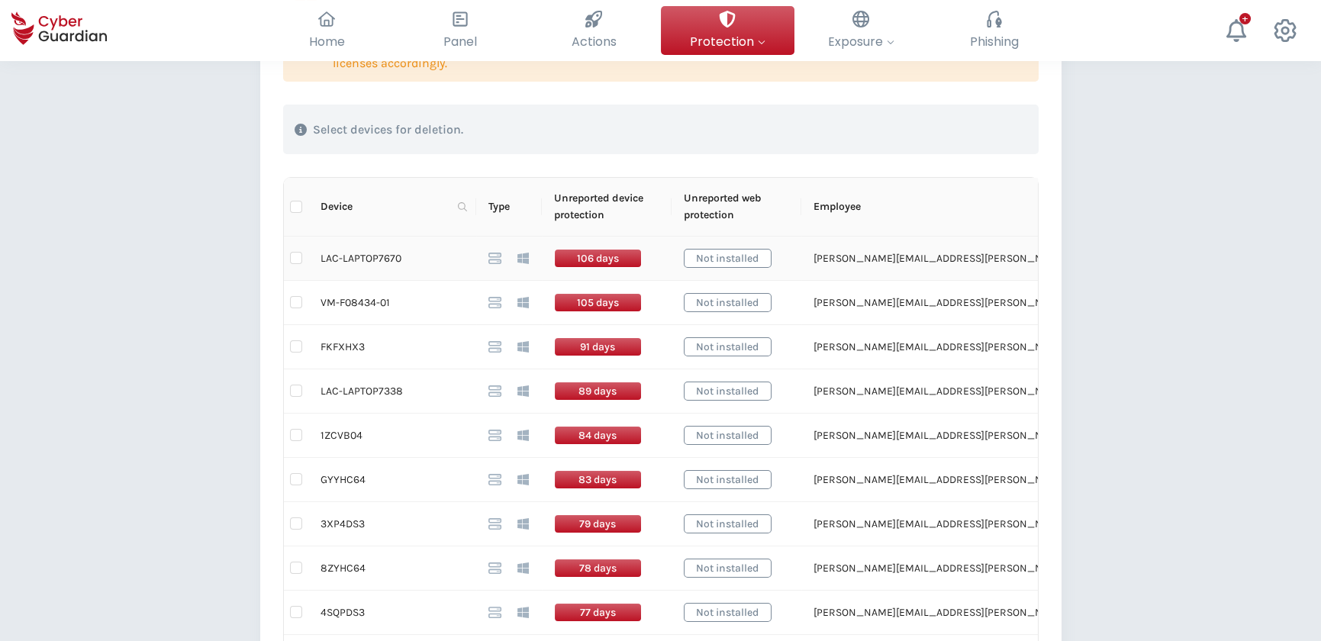
click at [394, 258] on td "LAC-LAPTOP7670" at bounding box center [392, 259] width 168 height 44
drag, startPoint x: 401, startPoint y: 259, endPoint x: 321, endPoint y: 258, distance: 80.1
click at [321, 258] on td "LAC-LAPTOP7670" at bounding box center [392, 259] width 168 height 44
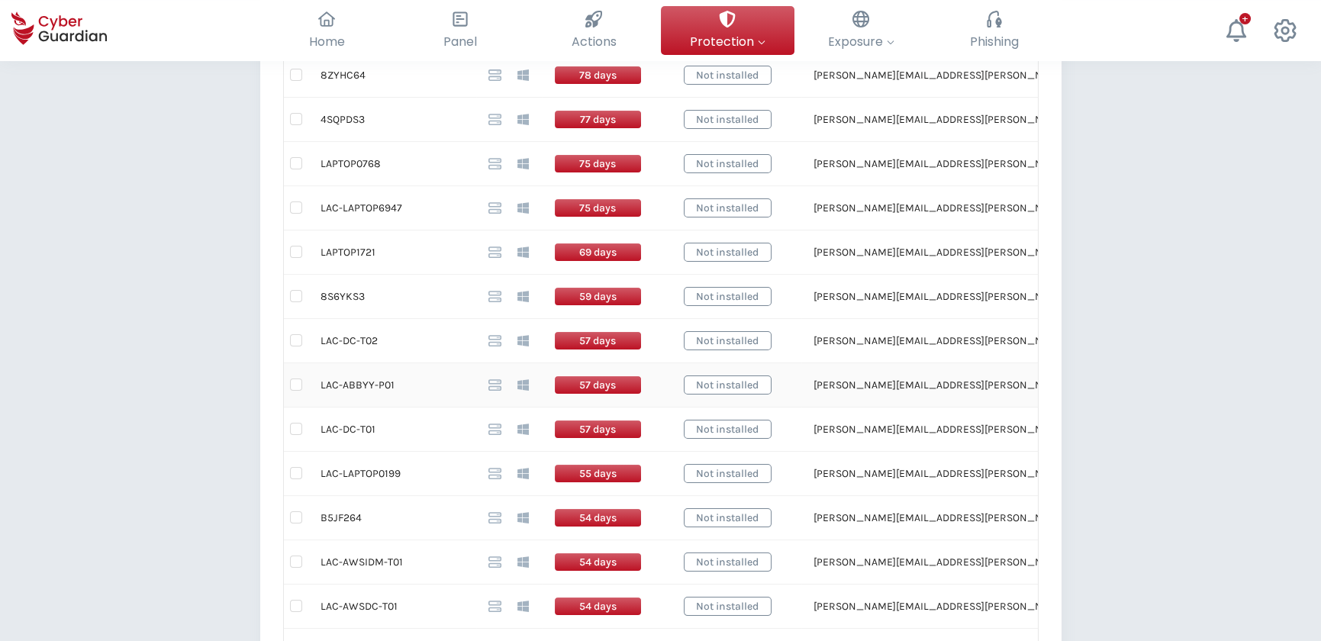
scroll to position [865, 0]
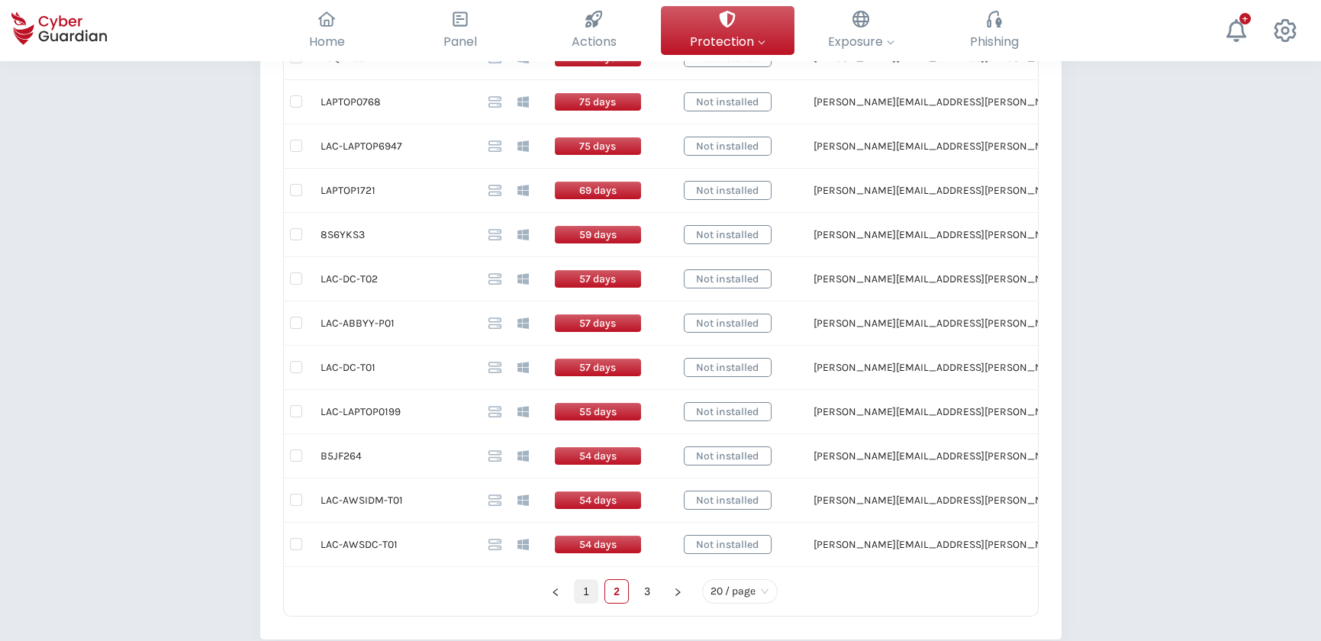
click at [584, 491] on link "1" at bounding box center [586, 591] width 23 height 23
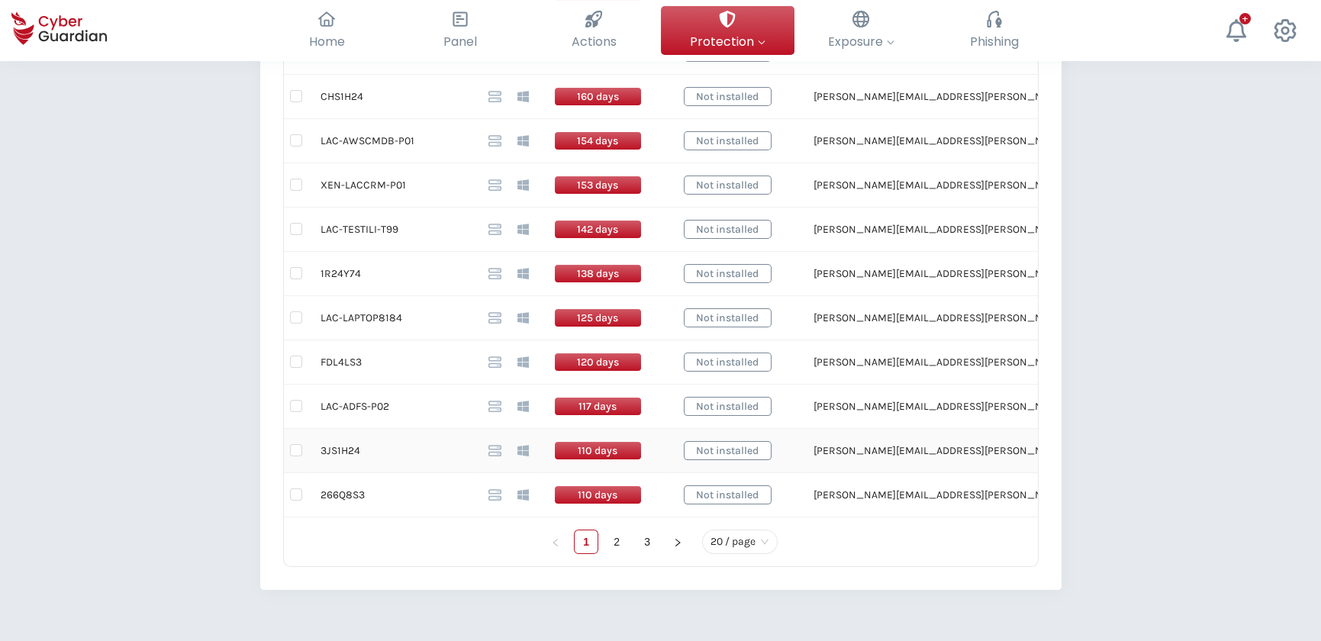
scroll to position [934, 0]
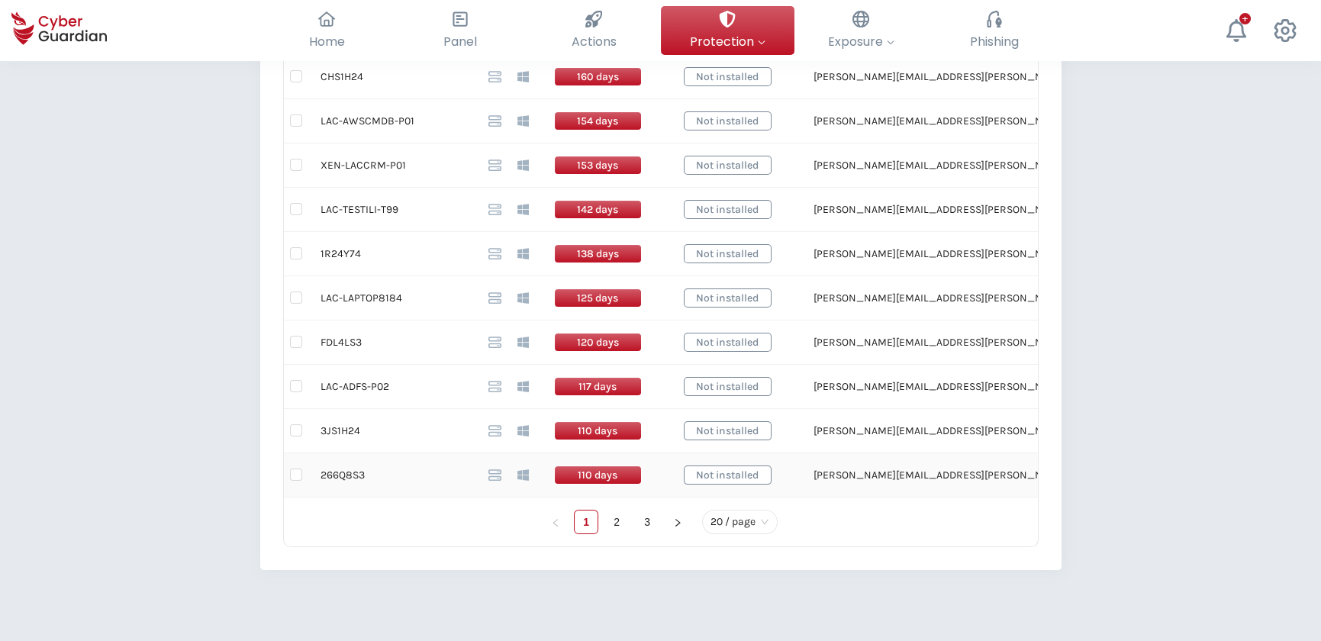
click at [335, 479] on td "266Q8S3" at bounding box center [392, 475] width 168 height 44
click at [335, 478] on td "266Q8S3" at bounding box center [392, 475] width 168 height 44
click at [347, 429] on td "3JS1H24" at bounding box center [392, 431] width 168 height 44
click at [344, 340] on td "FDL4LS3" at bounding box center [392, 343] width 168 height 44
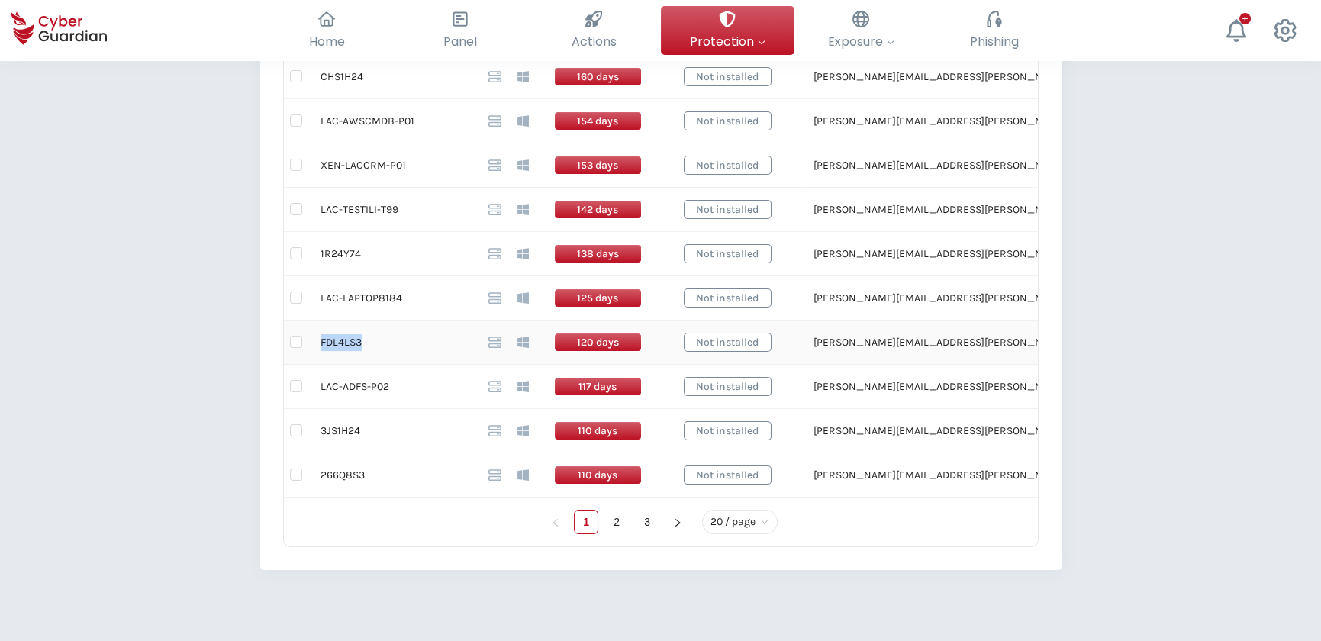
click at [344, 340] on td "FDL4LS3" at bounding box center [392, 343] width 168 height 44
drag, startPoint x: 399, startPoint y: 297, endPoint x: 321, endPoint y: 295, distance: 77.9
click at [321, 295] on td "LAC-LAPTOP8184" at bounding box center [392, 298] width 168 height 44
click at [339, 253] on td "1R24Y74" at bounding box center [392, 254] width 168 height 44
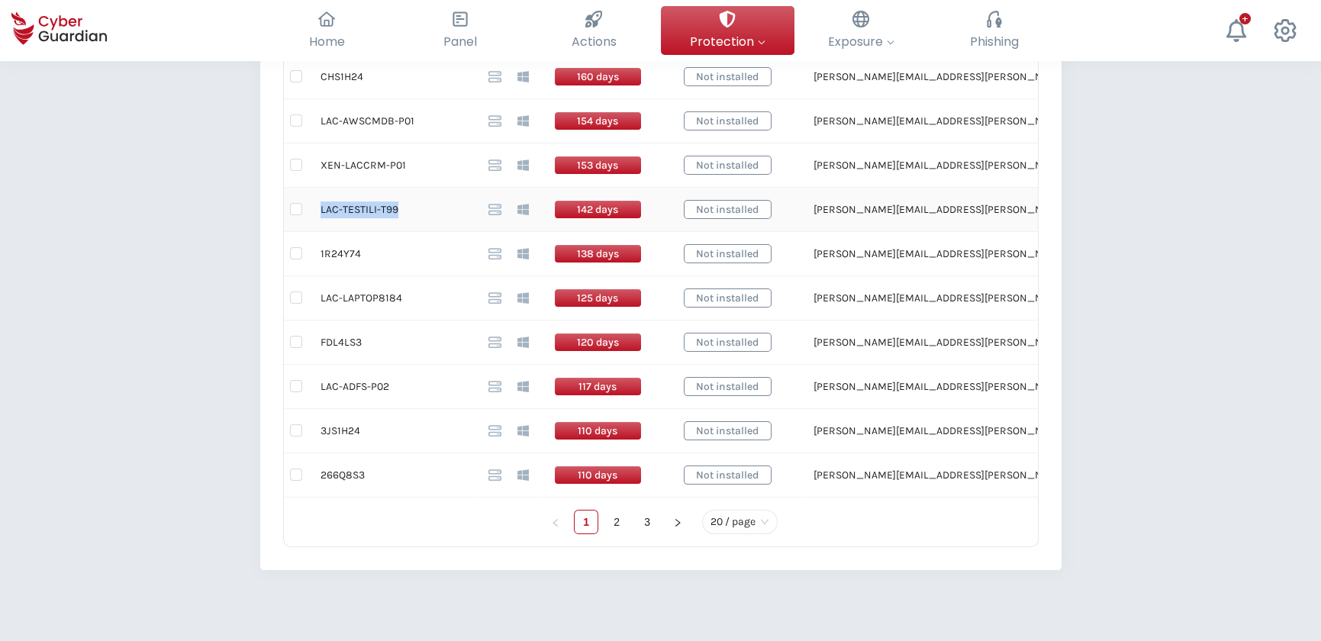
drag, startPoint x: 394, startPoint y: 211, endPoint x: 318, endPoint y: 208, distance: 75.7
click at [318, 208] on td "LAC-TESTILI-T99" at bounding box center [392, 210] width 168 height 44
click at [367, 167] on td "XEN-LACCRM-P01" at bounding box center [392, 165] width 168 height 44
drag, startPoint x: 405, startPoint y: 161, endPoint x: 322, endPoint y: 166, distance: 83.3
click at [322, 166] on td "XEN-LACCRM-P01" at bounding box center [392, 165] width 168 height 44
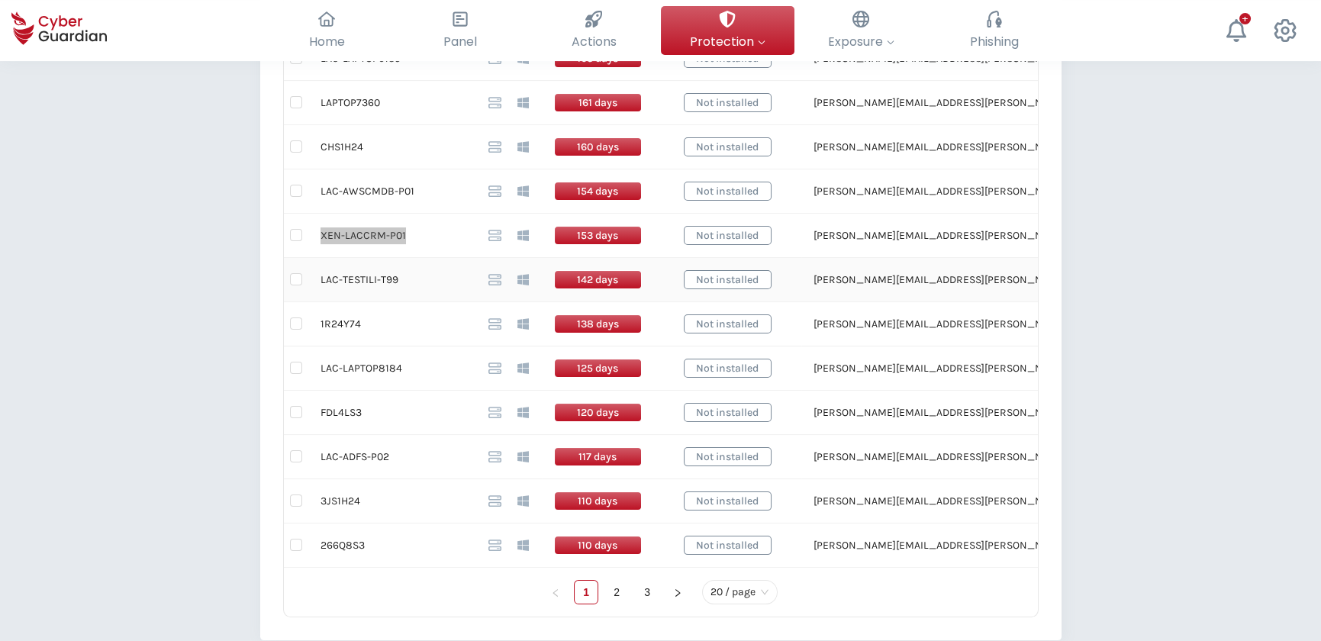
scroll to position [795, 0]
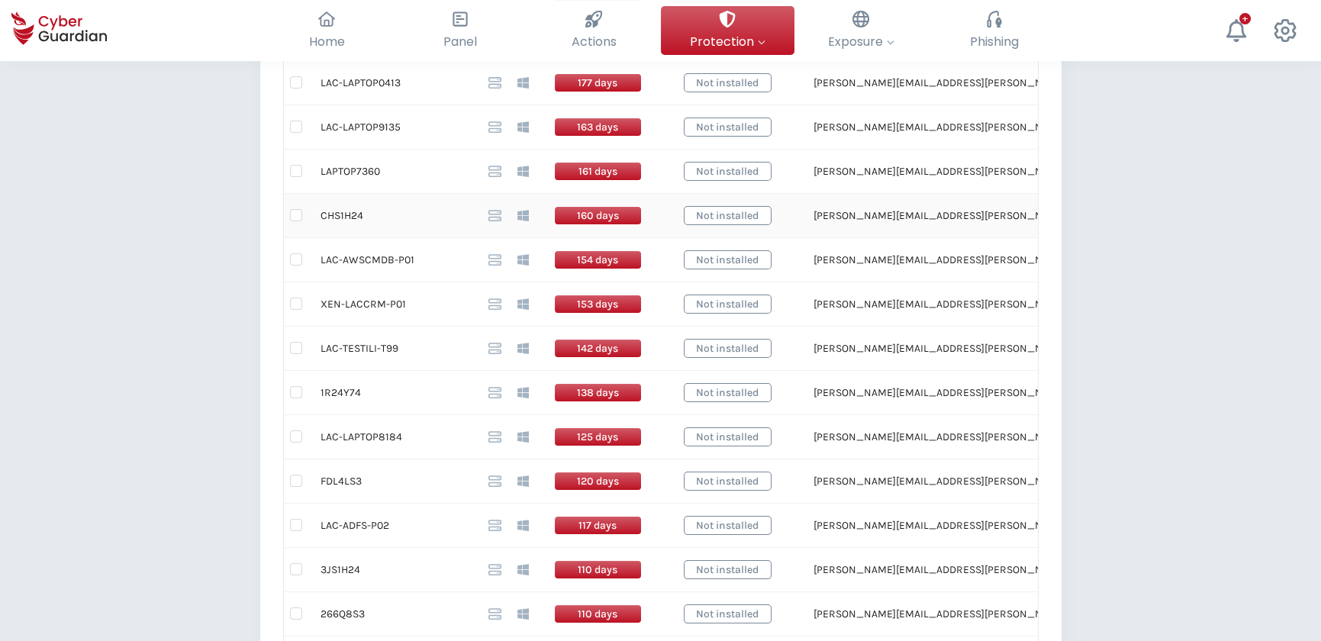
click at [340, 211] on td "CHS1H24" at bounding box center [392, 216] width 168 height 44
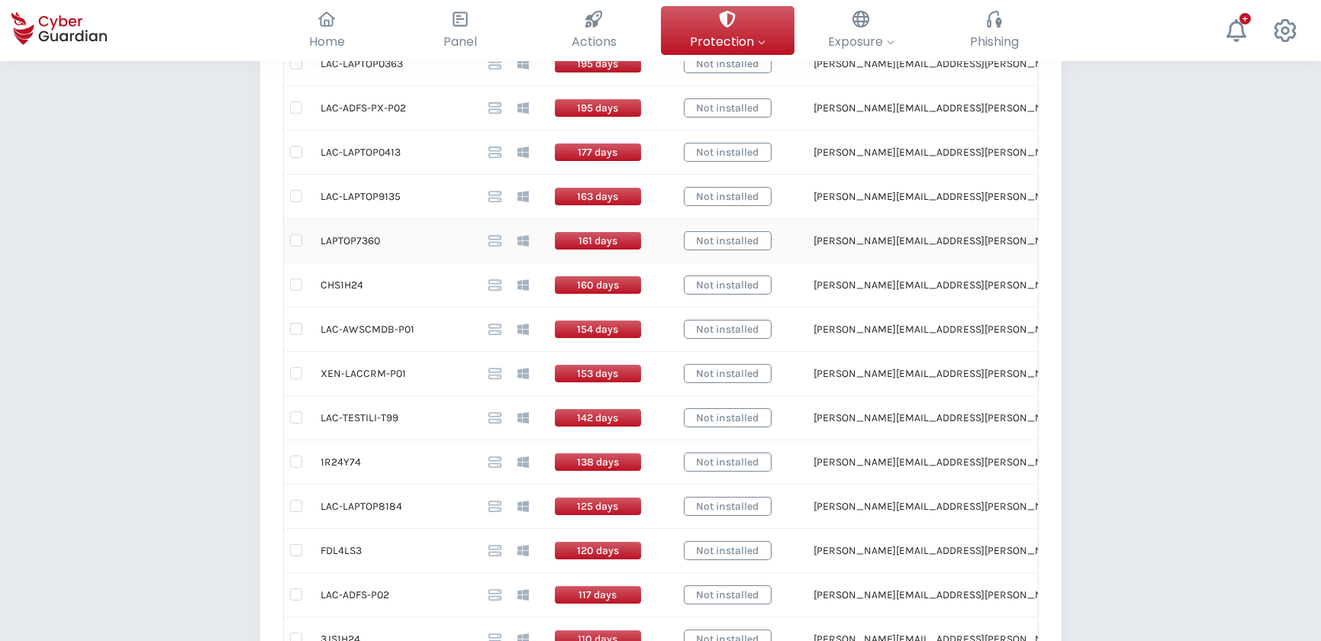
click at [358, 239] on td "LAPTOP7360" at bounding box center [392, 241] width 168 height 44
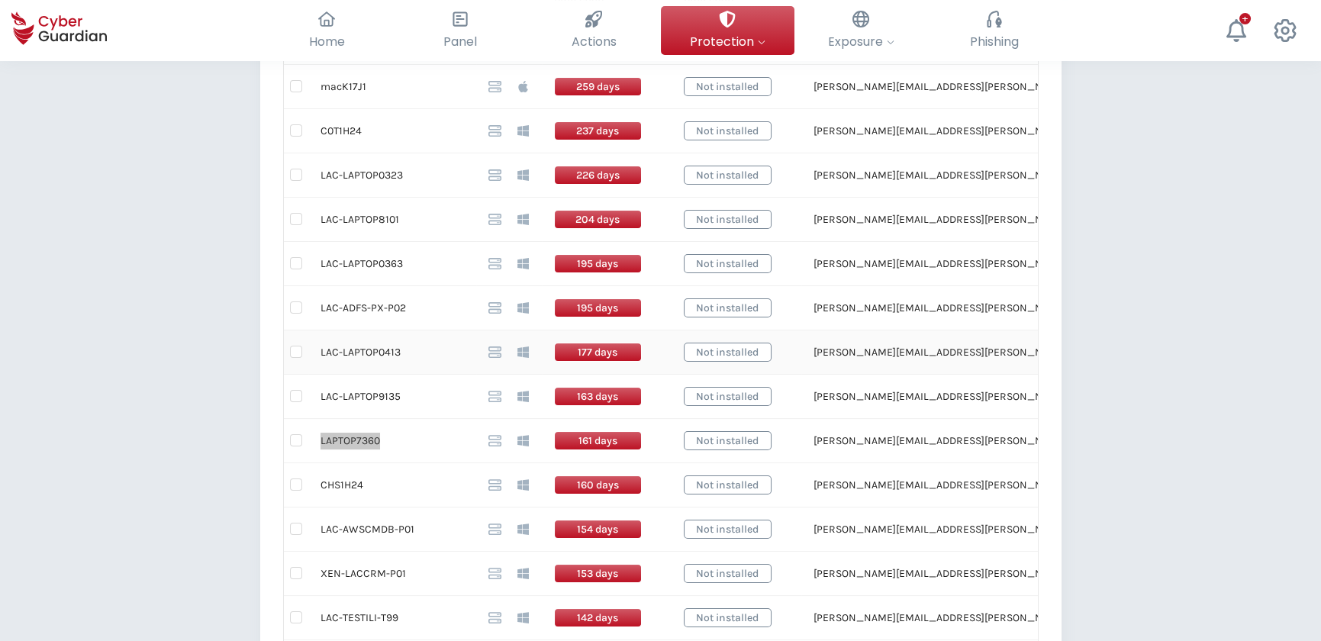
scroll to position [518, 0]
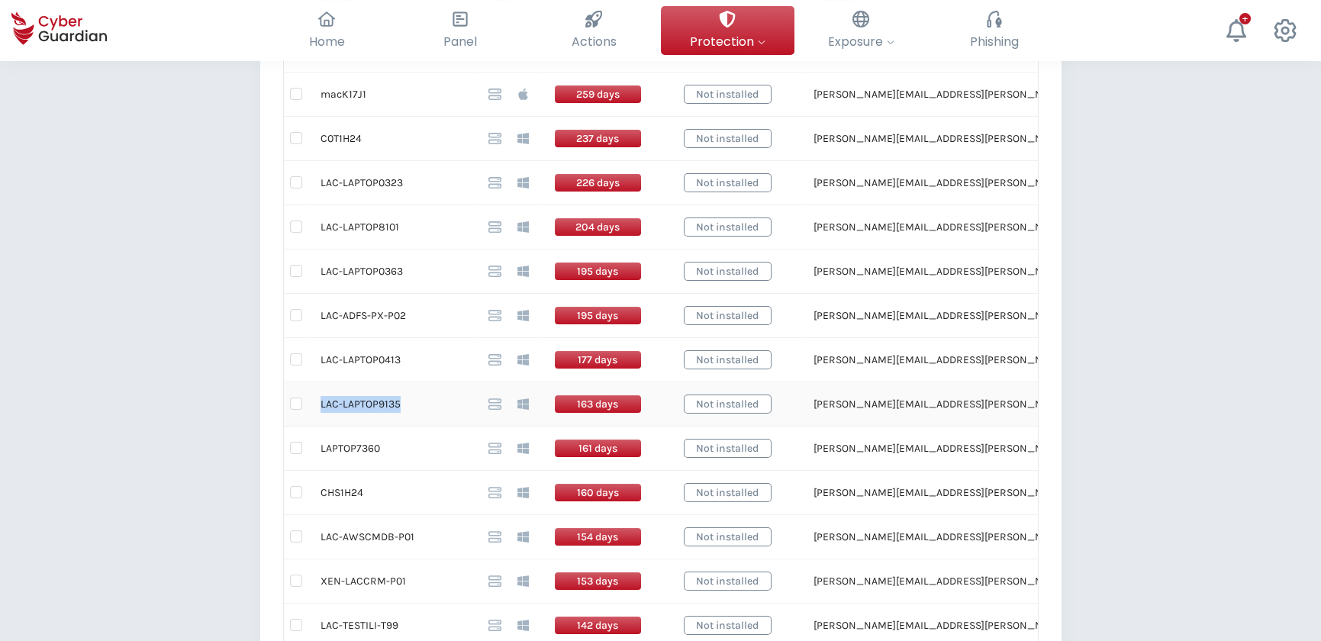
drag, startPoint x: 400, startPoint y: 402, endPoint x: 321, endPoint y: 405, distance: 78.7
click at [321, 405] on td "LAC-LAPTOP9135" at bounding box center [392, 404] width 168 height 44
click at [379, 366] on td "LAC-LAPTOP0413" at bounding box center [392, 360] width 168 height 44
click at [382, 366] on td "LAC-LAPTOP0413" at bounding box center [392, 360] width 168 height 44
click at [379, 360] on td "LAC-LAPTOP0413" at bounding box center [392, 360] width 168 height 44
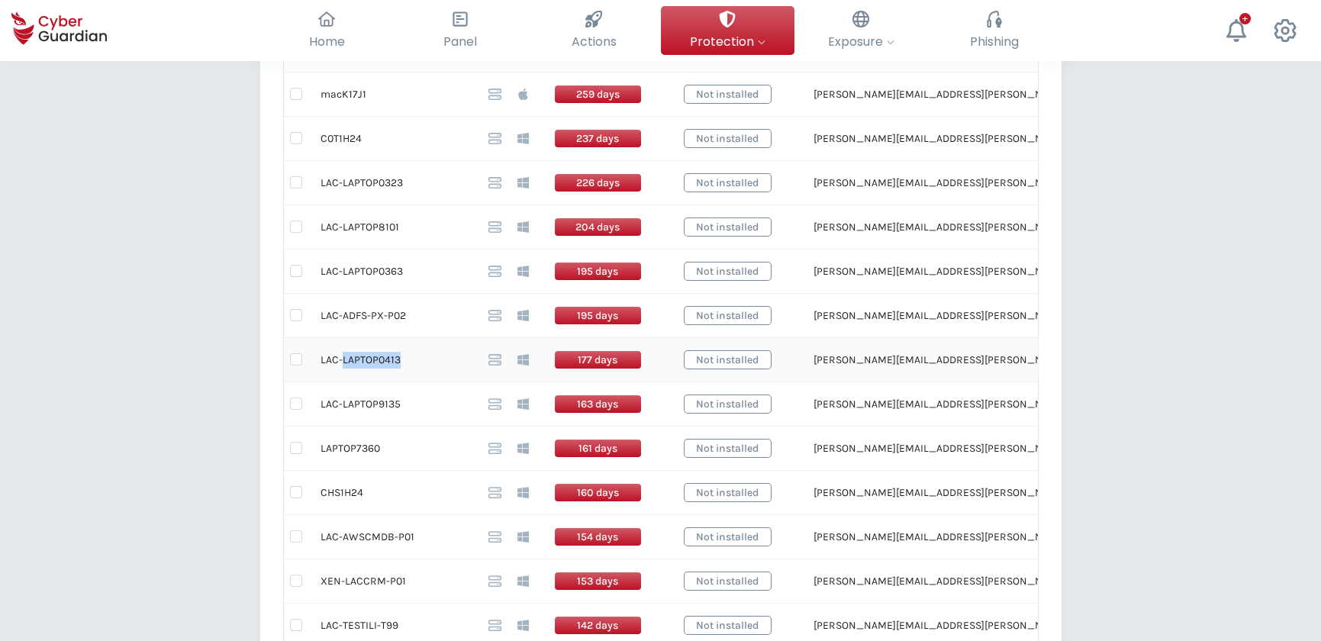
click at [379, 360] on td "LAC-LAPTOP0413" at bounding box center [392, 360] width 168 height 44
click at [372, 271] on td "LAC-LAPTOP0363" at bounding box center [392, 272] width 168 height 44
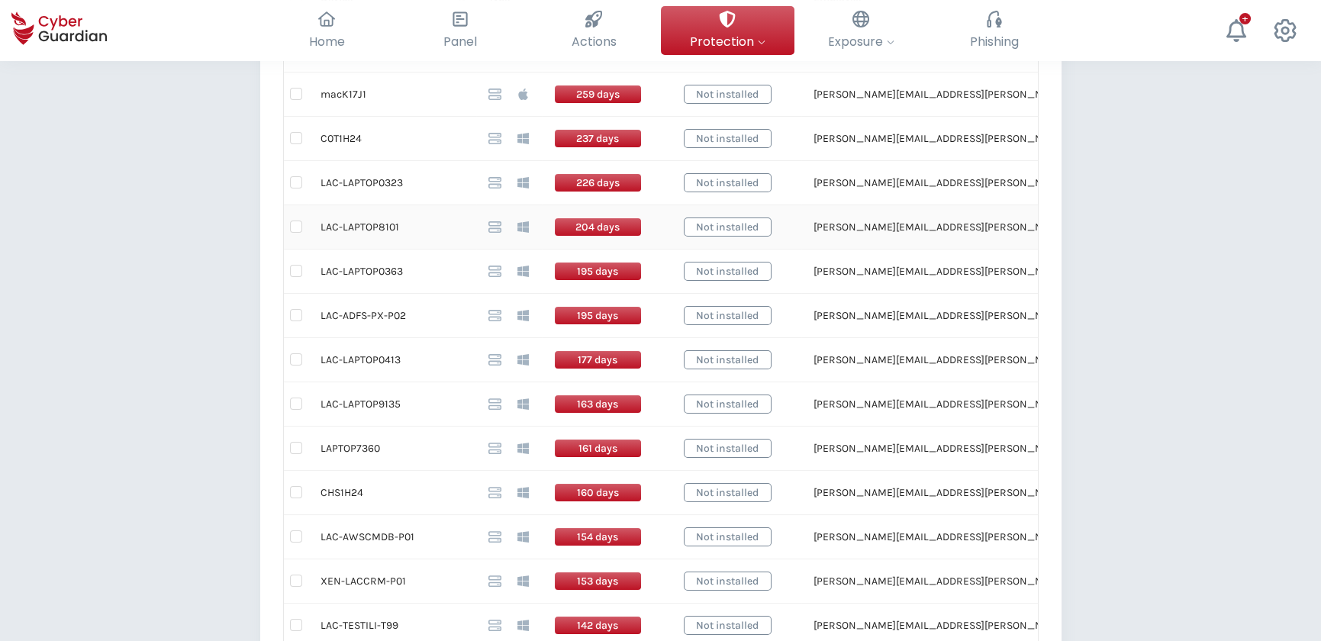
click at [369, 229] on td "LAC-LAPTOP8101" at bounding box center [392, 227] width 168 height 44
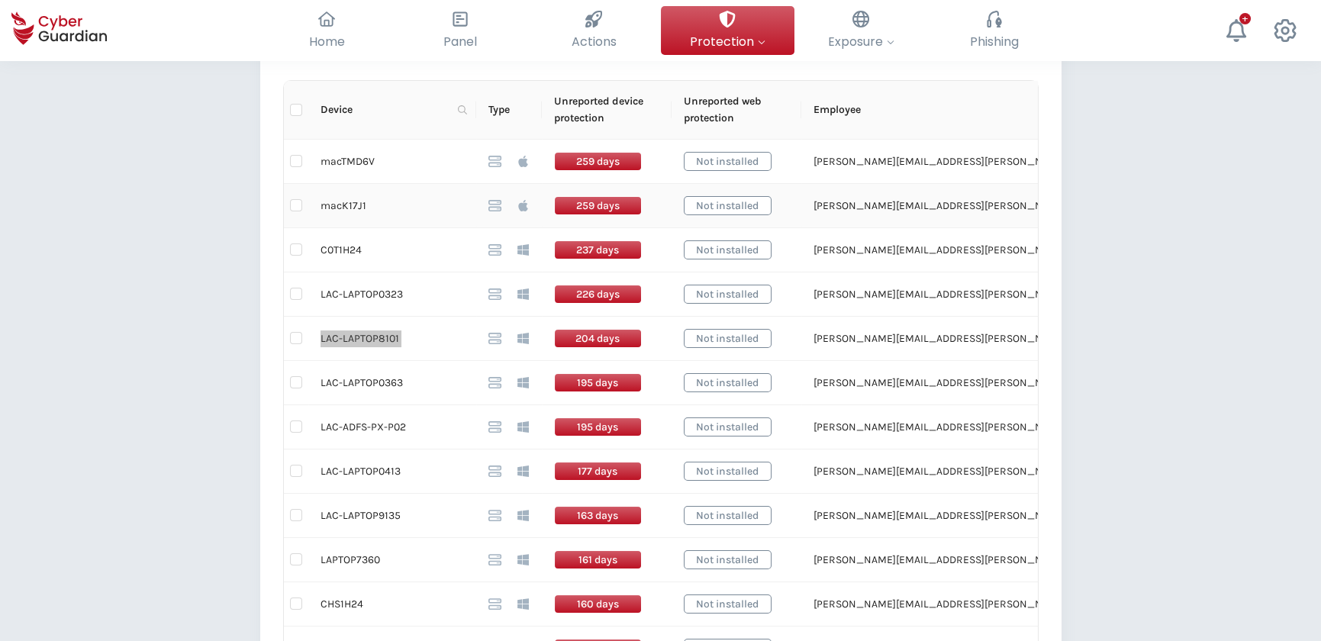
scroll to position [379, 0]
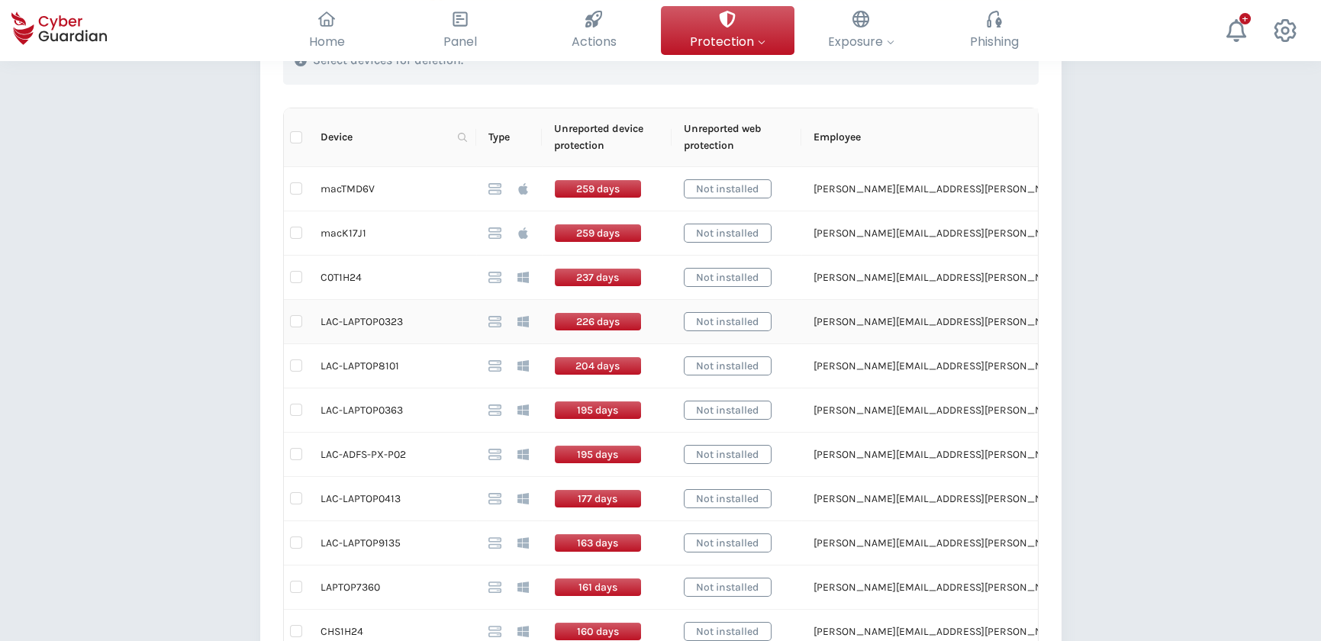
click at [362, 317] on td "LAC-LAPTOP0323" at bounding box center [392, 322] width 168 height 44
click at [344, 272] on td "C0T1H24" at bounding box center [392, 278] width 168 height 44
click at [347, 272] on td "C0T1H24" at bounding box center [392, 278] width 168 height 44
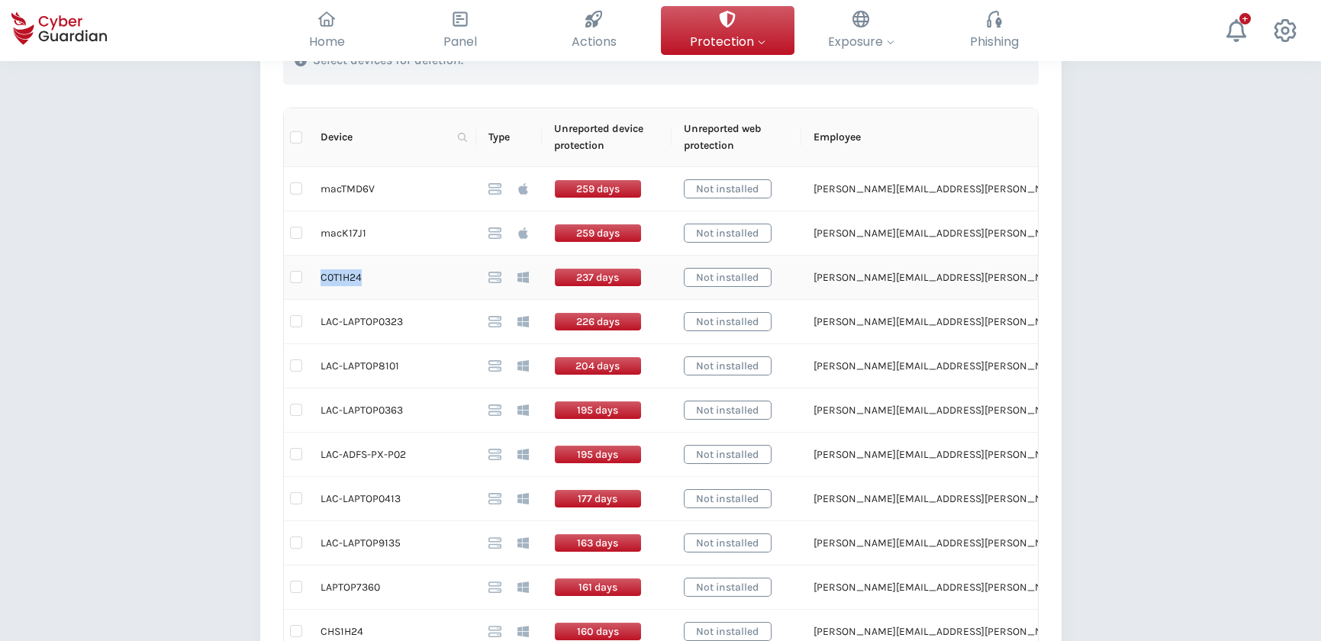
drag, startPoint x: 347, startPoint y: 272, endPoint x: 337, endPoint y: 275, distance: 10.4
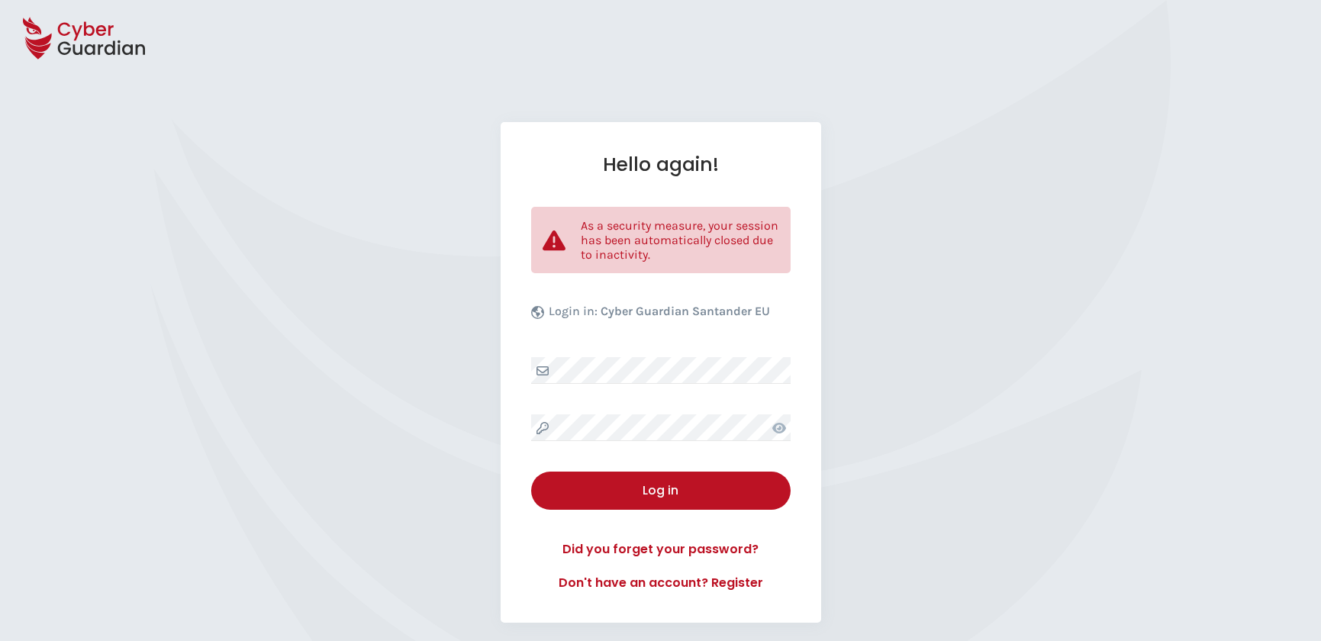
select select "English"
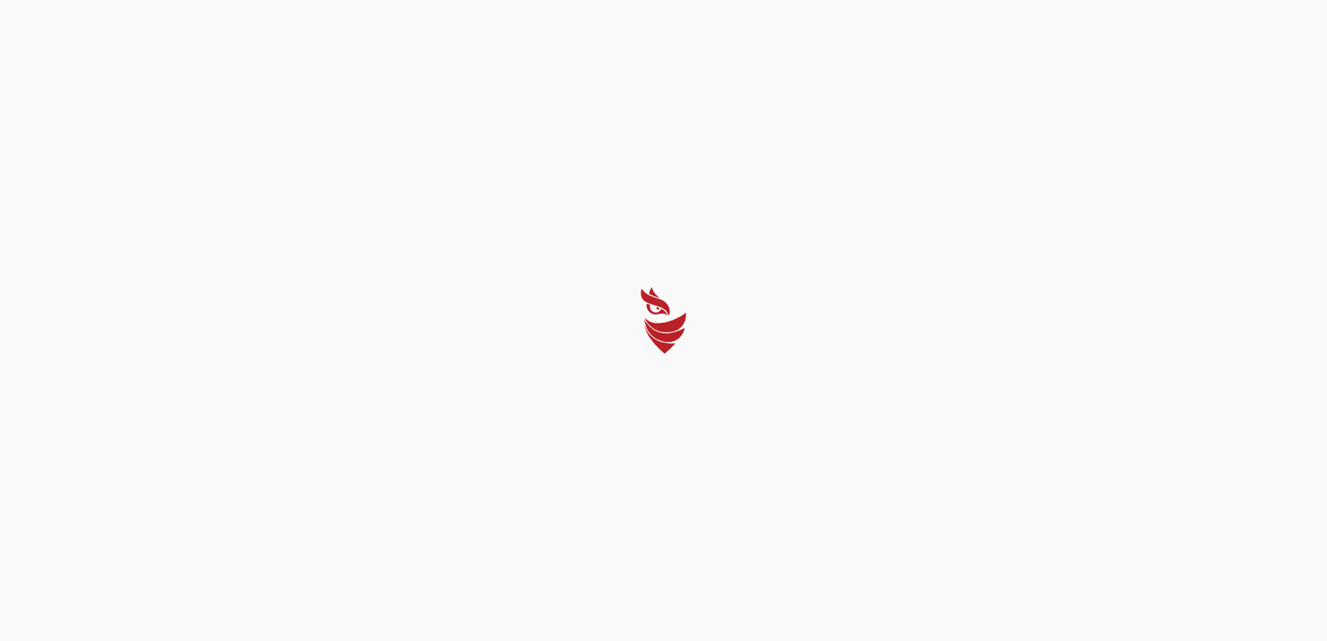
select select "English"
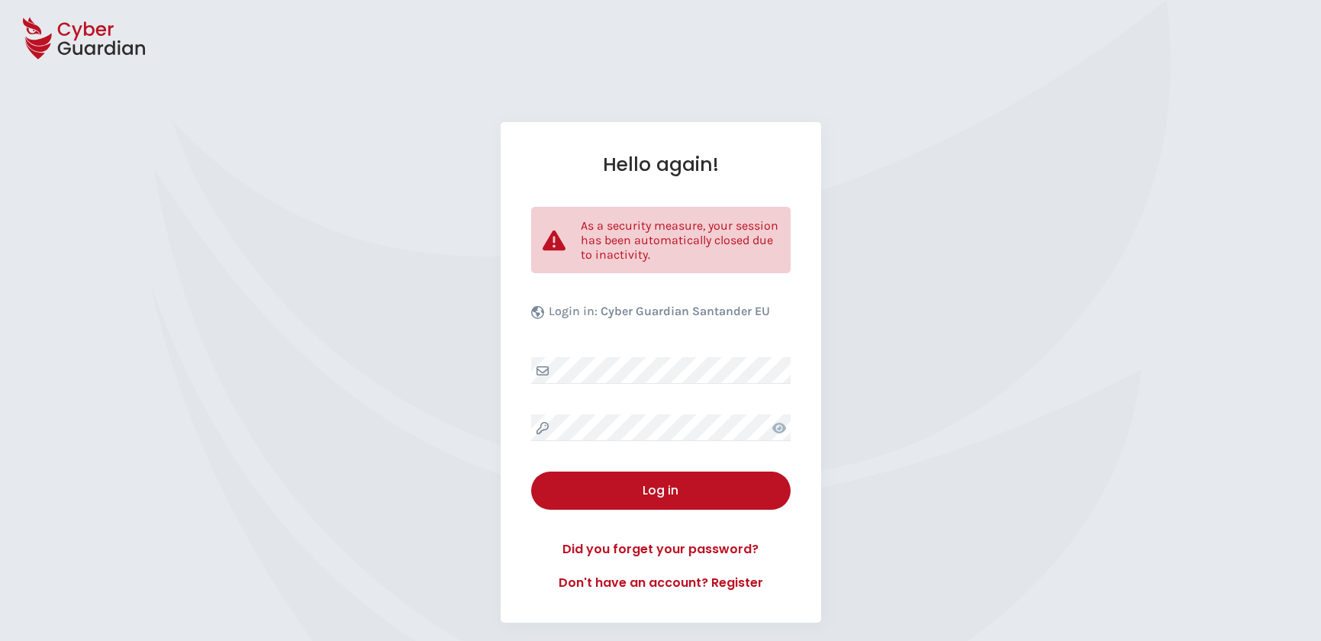
select select "English"
